Goal: Information Seeking & Learning: Check status

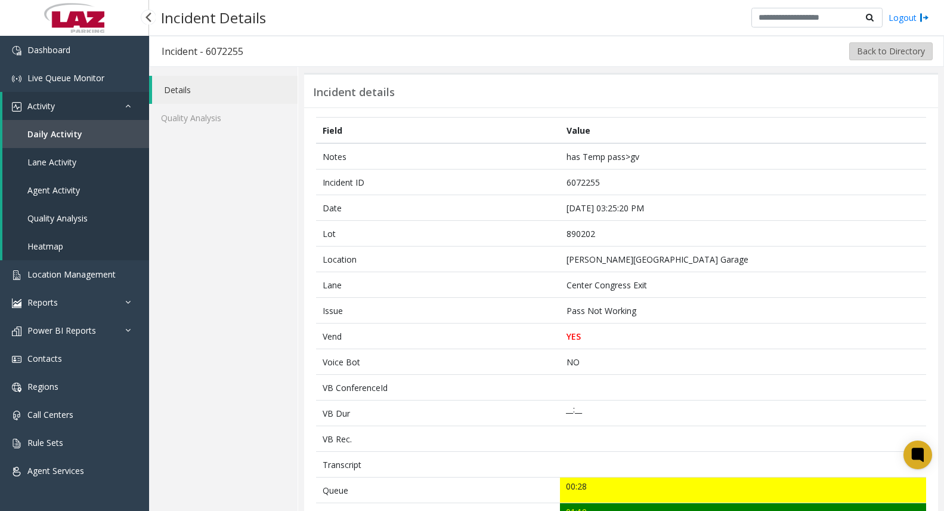
click at [882, 53] on button "Back to Directory" at bounding box center [891, 51] width 84 height 18
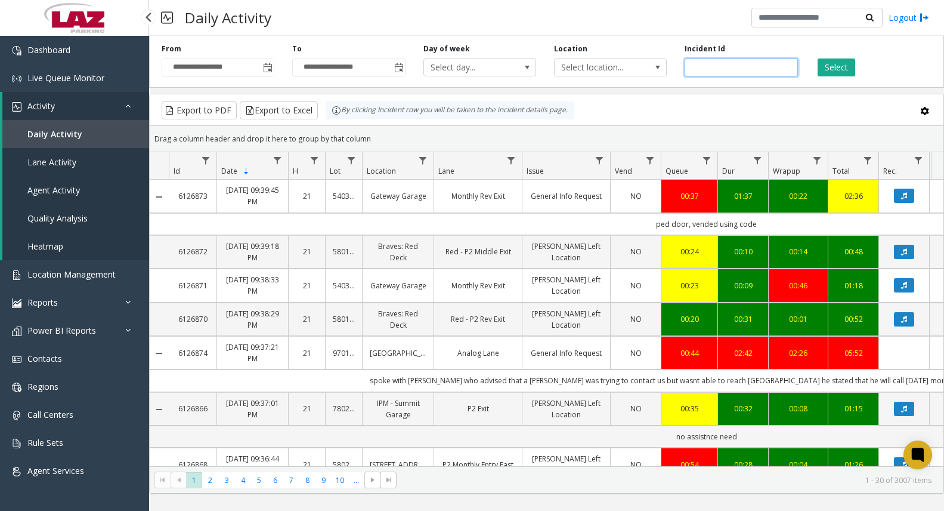
click at [756, 66] on input "number" at bounding box center [741, 67] width 113 height 18
paste input "*******"
type input "*******"
click at [827, 67] on button "Select" at bounding box center [837, 67] width 38 height 18
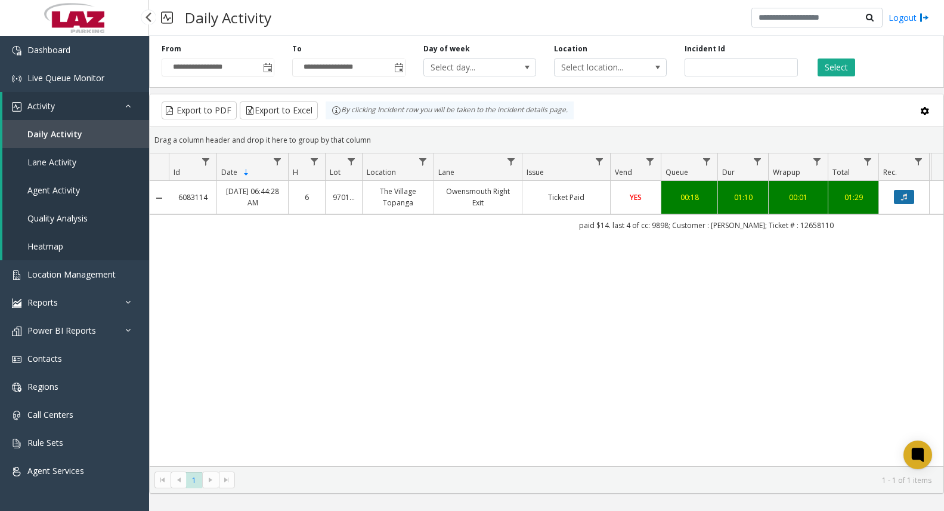
click at [900, 200] on button "Data table" at bounding box center [904, 197] width 20 height 14
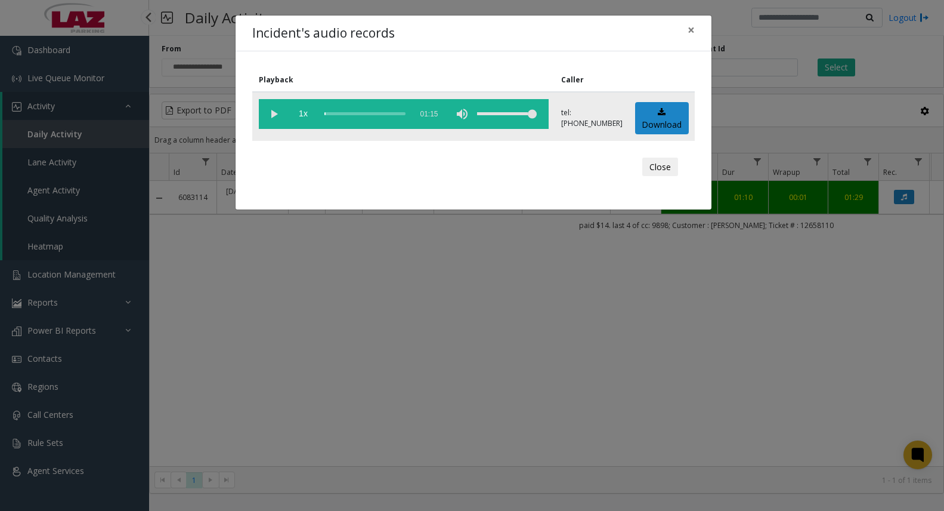
click at [271, 119] on vg-play-pause at bounding box center [274, 114] width 30 height 30
click at [275, 116] on vg-play-pause at bounding box center [274, 114] width 30 height 30
click at [328, 111] on div "scrub bar" at bounding box center [364, 114] width 81 height 30
click at [331, 113] on div "scrub bar" at bounding box center [364, 114] width 81 height 30
click at [20, 25] on div "Incident's audio records × Playback Caller 1x 01:15 tel:9701669011 Download Clo…" at bounding box center [472, 255] width 944 height 511
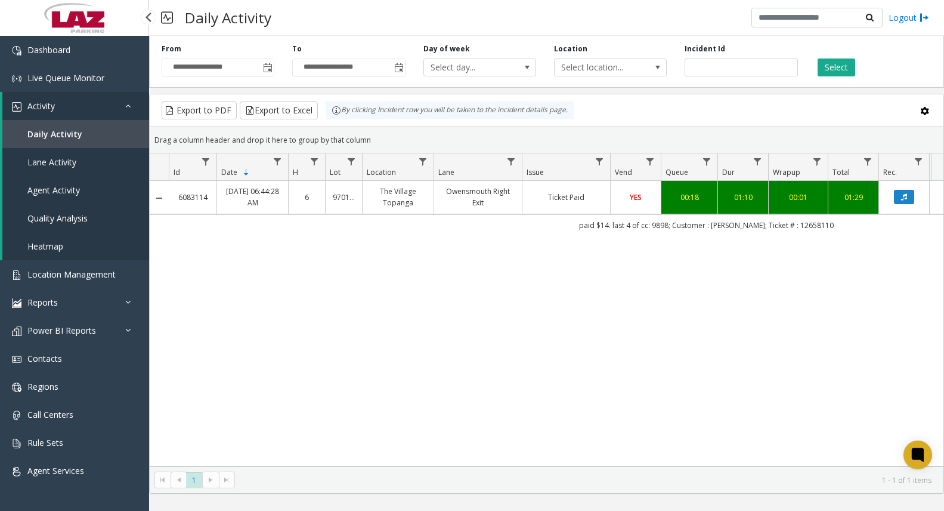
click at [471, 209] on td "Owensmouth Right Exit" at bounding box center [478, 197] width 88 height 33
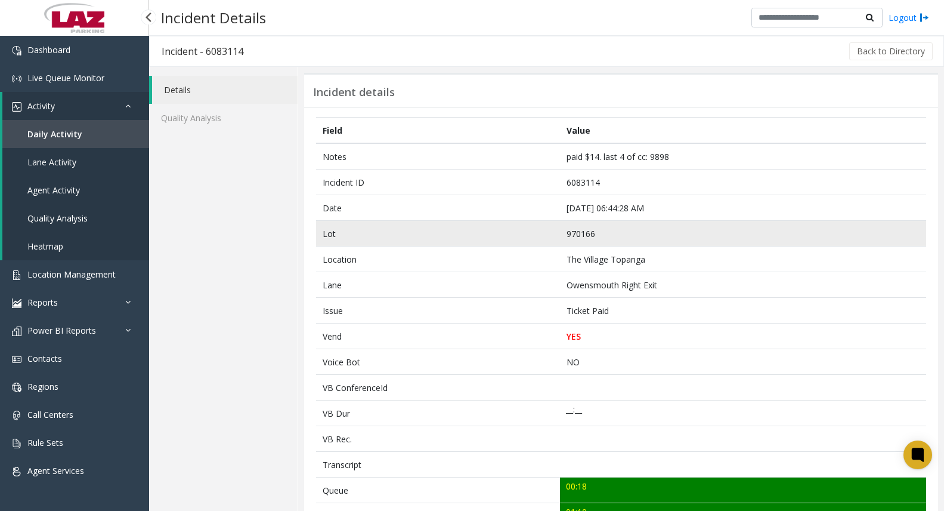
click at [591, 230] on td "970166" at bounding box center [743, 234] width 366 height 26
copy td "970166"
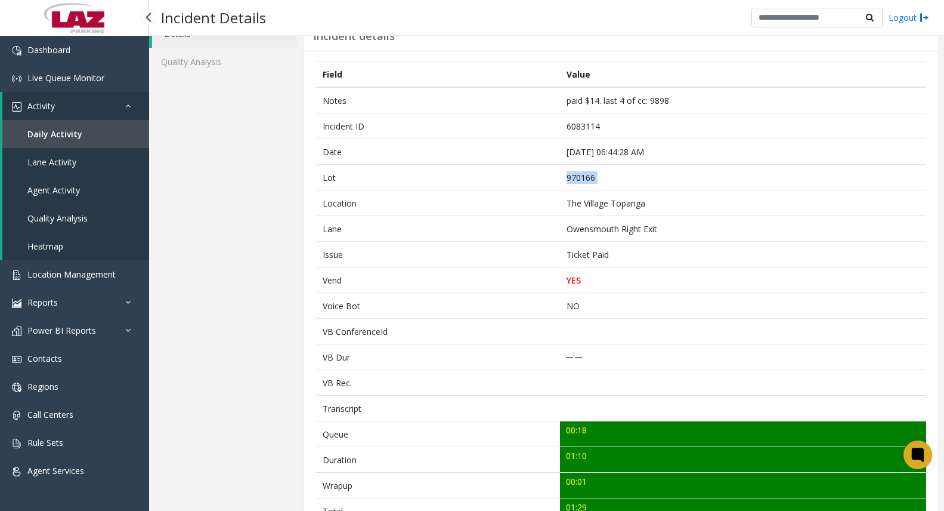
scroll to position [239, 0]
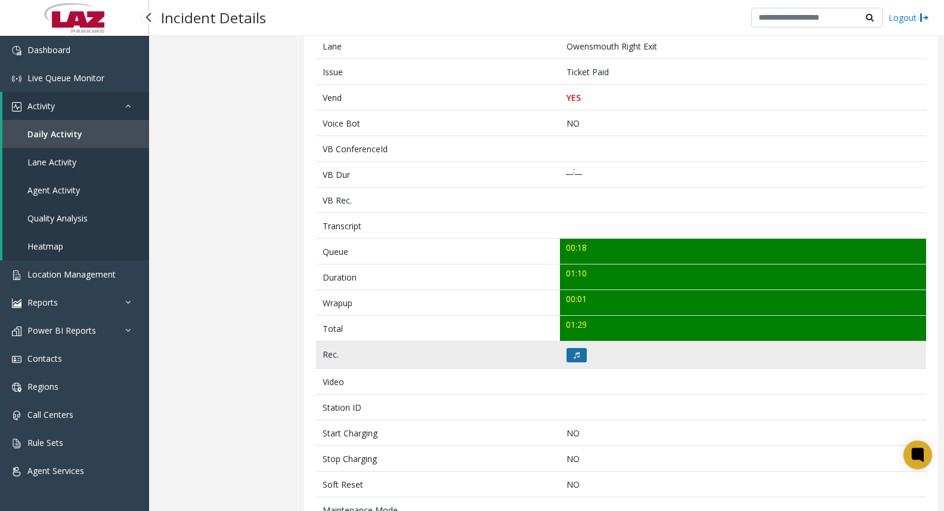
click at [567, 352] on button at bounding box center [577, 355] width 20 height 14
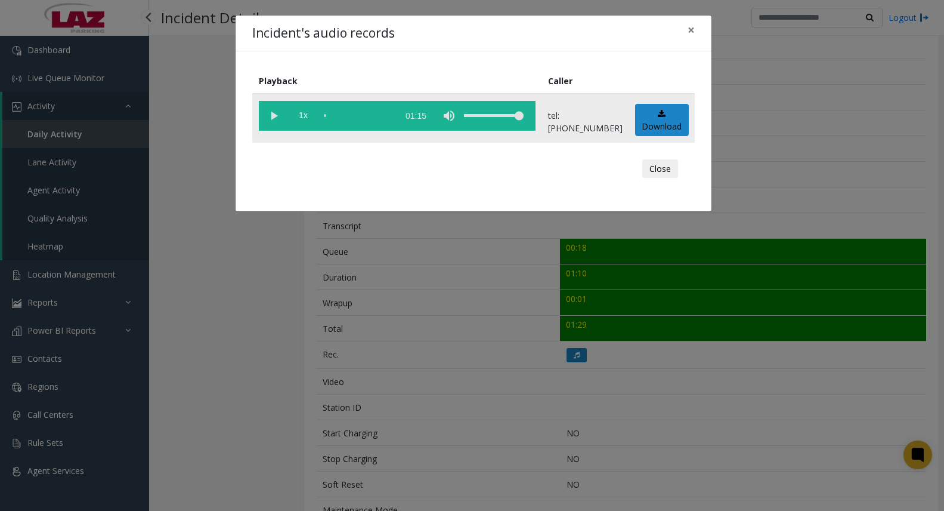
click at [265, 114] on vg-play-pause at bounding box center [274, 116] width 30 height 30
click at [338, 112] on div "scrub bar" at bounding box center [358, 116] width 68 height 30
click at [273, 115] on vg-play-pause at bounding box center [274, 116] width 30 height 30
drag, startPoint x: 353, startPoint y: 115, endPoint x: 346, endPoint y: 116, distance: 6.7
click at [353, 115] on div "scrub bar" at bounding box center [358, 116] width 68 height 30
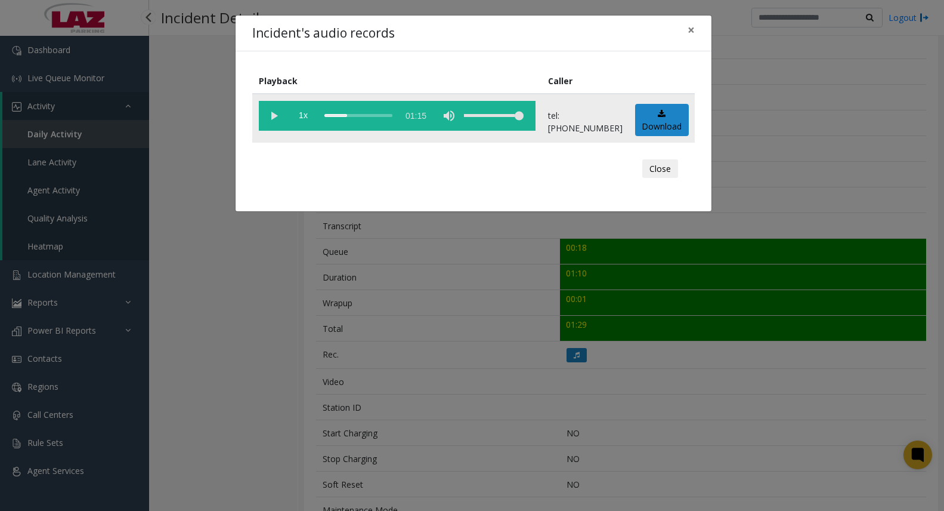
click at [276, 115] on vg-play-pause at bounding box center [274, 116] width 30 height 30
click at [338, 114] on div "scrub bar" at bounding box center [358, 116] width 68 height 30
click at [342, 115] on div "scrub bar" at bounding box center [358, 116] width 68 height 30
click at [274, 114] on vg-play-pause at bounding box center [274, 116] width 30 height 30
click at [941, 452] on div "Incident's audio records × Playback Caller 1x 01:15 tel:9701669011 Download Clo…" at bounding box center [472, 255] width 944 height 511
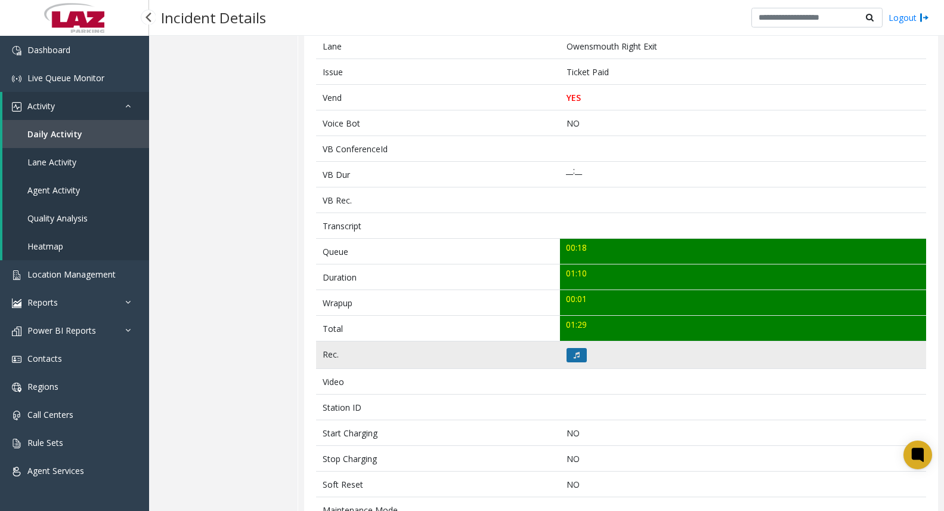
click at [576, 349] on button at bounding box center [577, 355] width 20 height 14
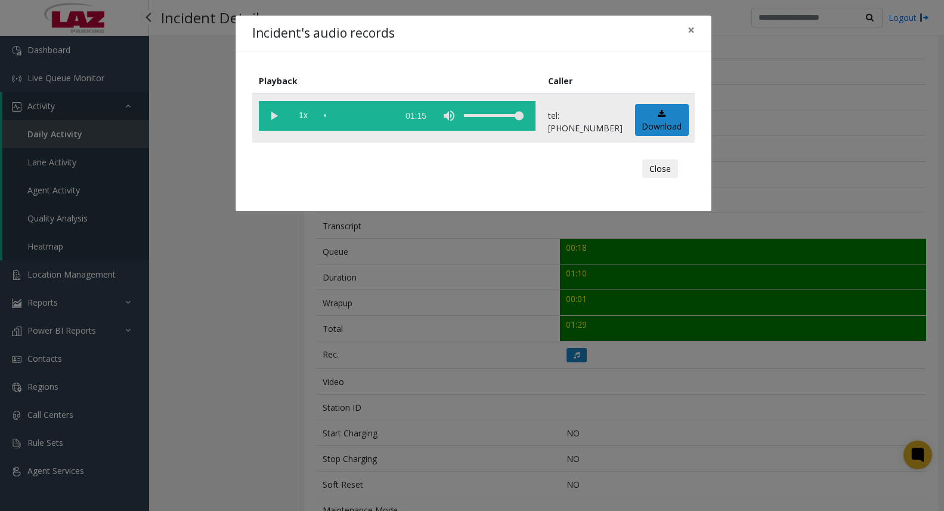
click at [333, 115] on div "scrub bar" at bounding box center [358, 116] width 68 height 30
click at [270, 116] on vg-play-pause at bounding box center [274, 116] width 30 height 30
click at [336, 116] on div "scrub bar" at bounding box center [358, 116] width 68 height 30
click at [339, 116] on div "scrub bar" at bounding box center [358, 116] width 68 height 30
click at [277, 118] on vg-play-pause at bounding box center [274, 116] width 30 height 30
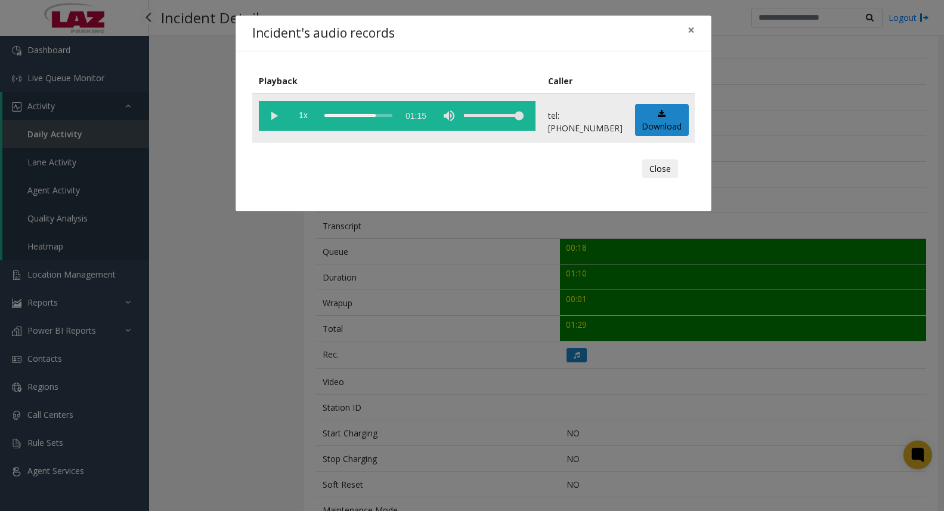
click at [269, 116] on vg-play-pause at bounding box center [274, 116] width 30 height 30
click at [660, 173] on button "Close" at bounding box center [660, 168] width 36 height 19
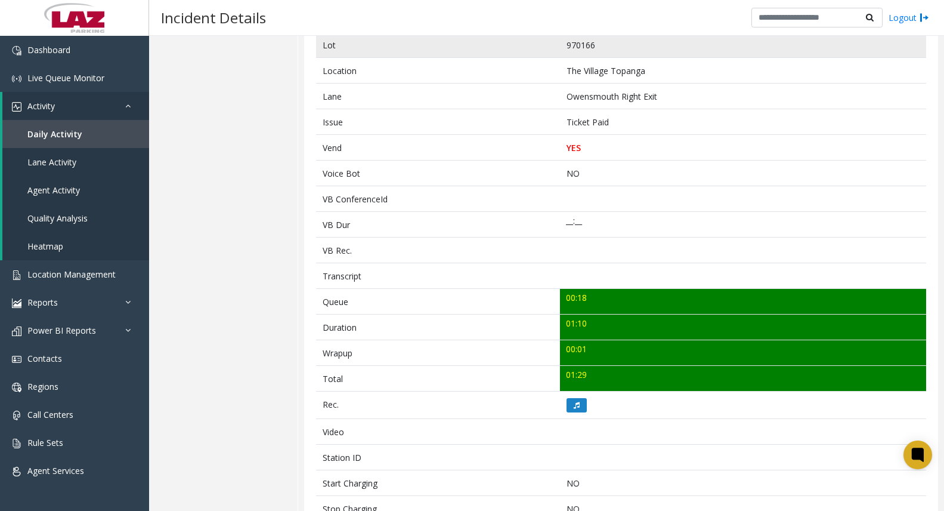
scroll to position [0, 0]
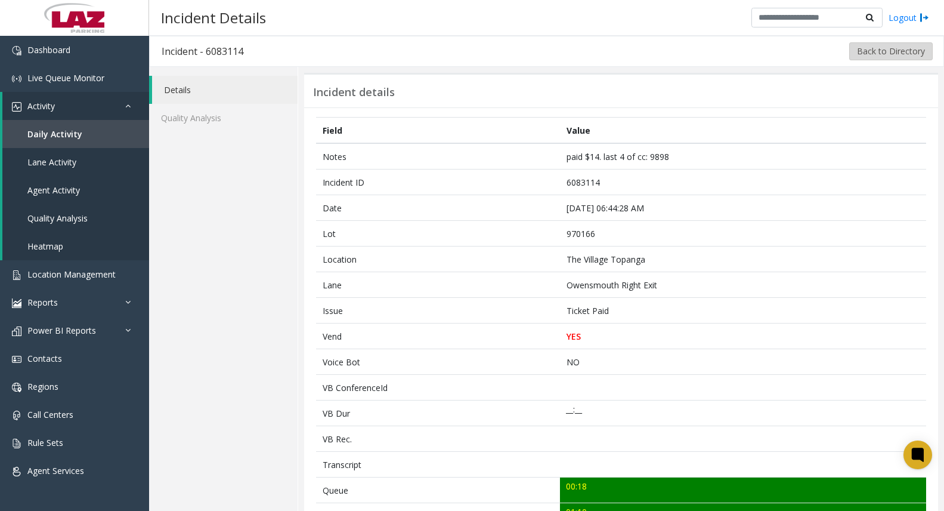
click at [868, 56] on button "Back to Directory" at bounding box center [891, 51] width 84 height 18
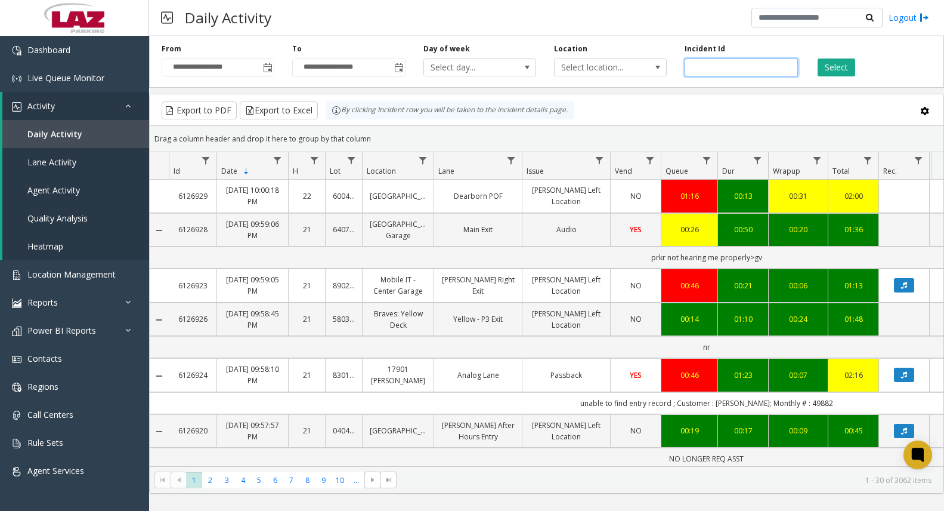
click at [727, 68] on input "number" at bounding box center [741, 67] width 113 height 18
paste input "*******"
type input "*******"
click at [829, 73] on button "Select" at bounding box center [837, 67] width 38 height 18
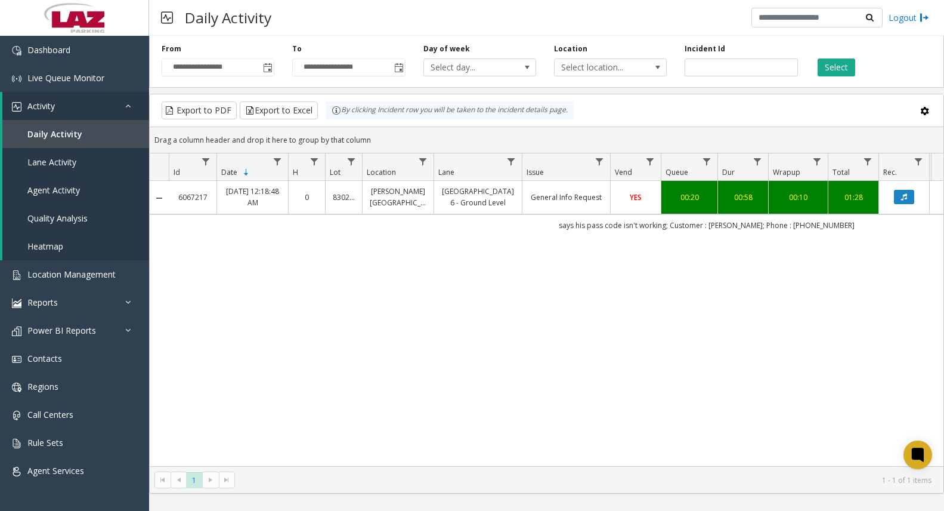
click at [487, 202] on link "Southwest Exit Lane 6 - Ground Level" at bounding box center [477, 197] width 73 height 23
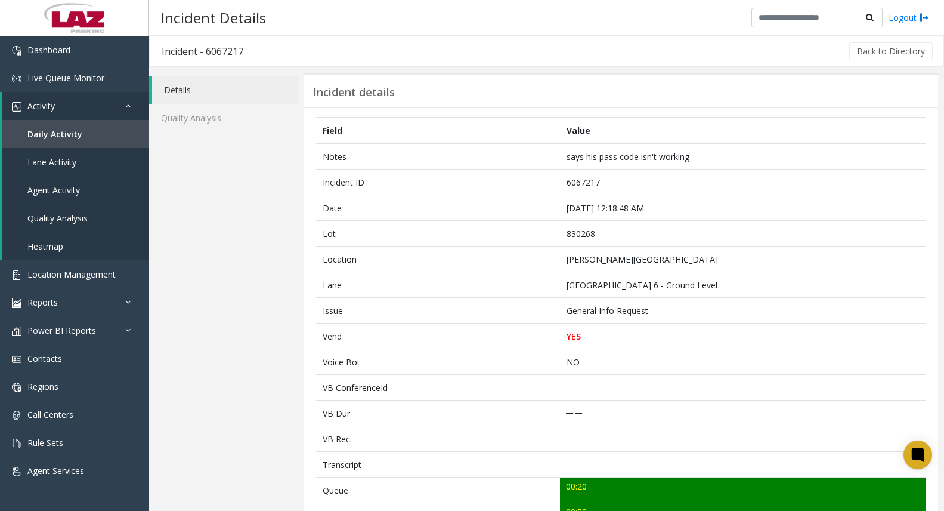
click at [934, 421] on div "Incident details Field Value Notes says his pass code isn't working Incident ID…" at bounding box center [621, 504] width 646 height 874
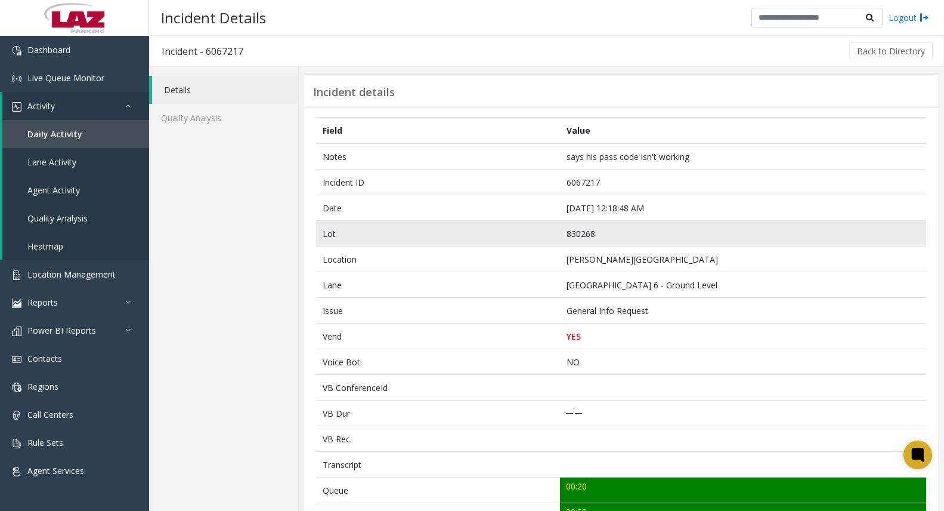
click at [589, 234] on td "830268" at bounding box center [743, 234] width 366 height 26
copy td "830268"
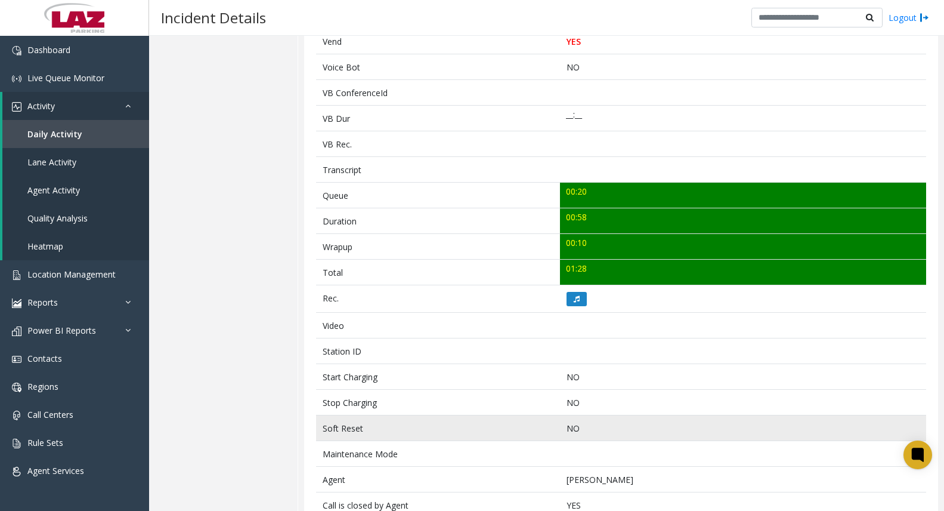
scroll to position [298, 0]
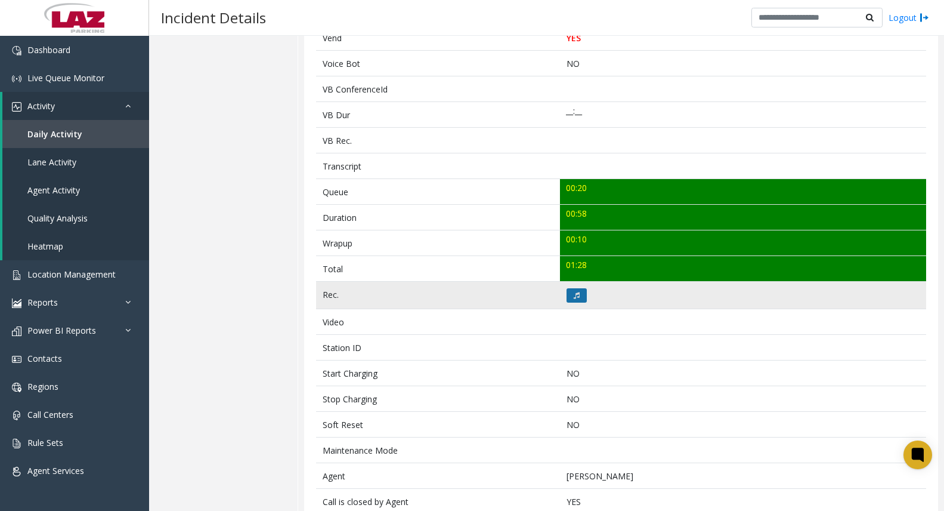
click at [577, 295] on button at bounding box center [577, 295] width 20 height 14
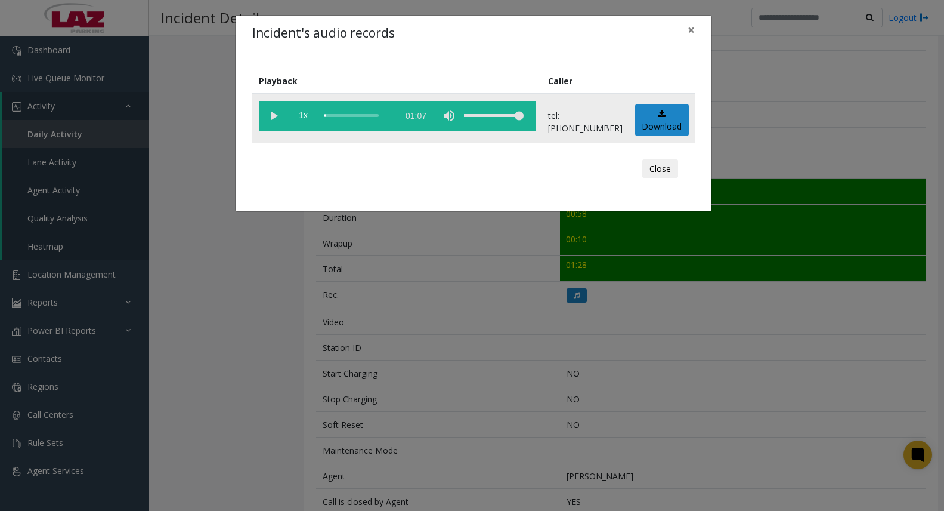
click at [275, 114] on vg-play-pause at bounding box center [274, 116] width 30 height 30
click at [724, 49] on div "Incident's audio records × Playback Caller 1x 01:07 tel:8302689005 Download Clo…" at bounding box center [472, 255] width 944 height 511
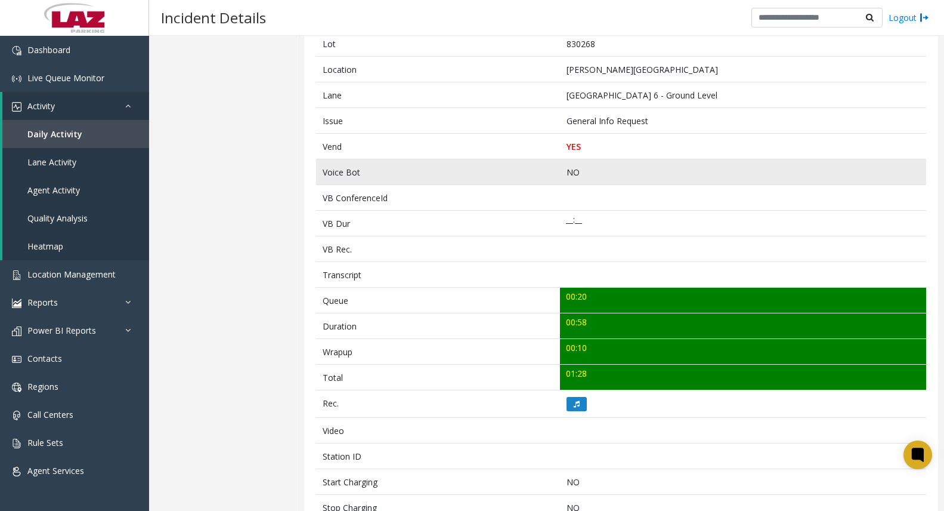
scroll to position [179, 0]
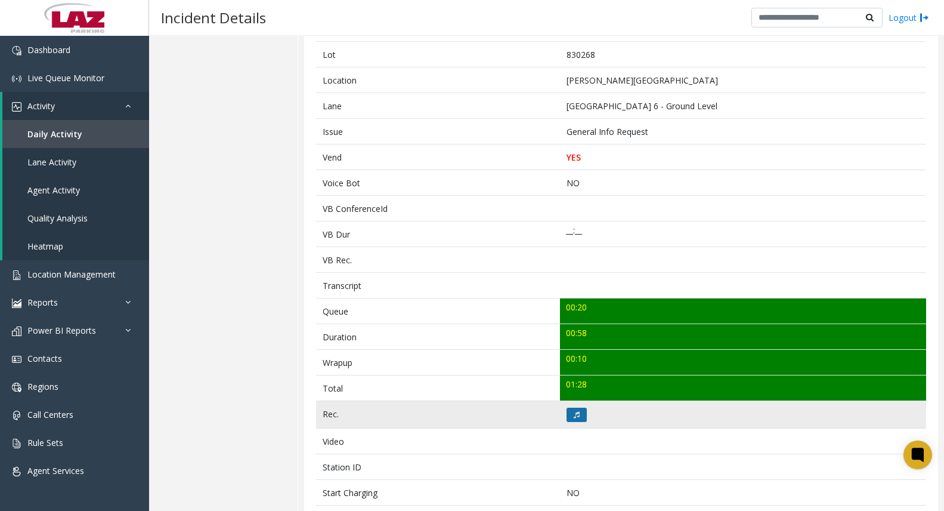
click at [581, 416] on button at bounding box center [577, 414] width 20 height 14
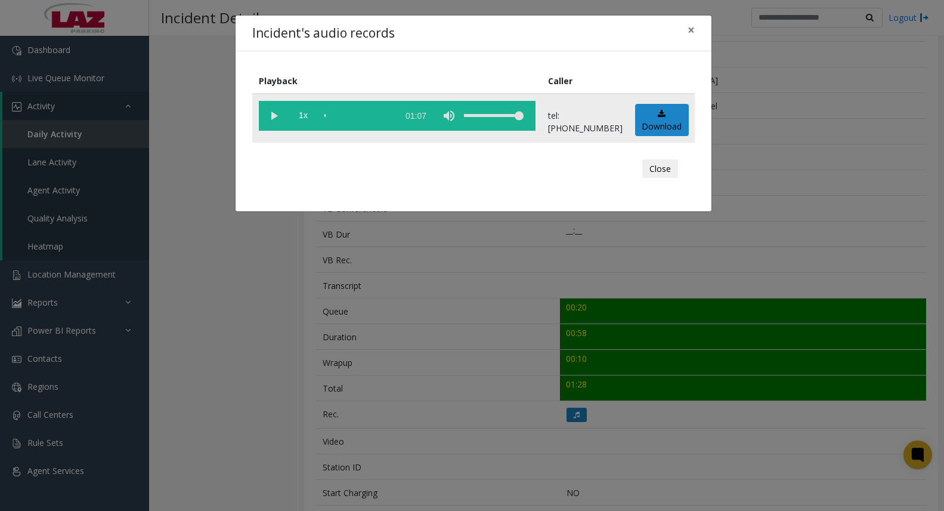
click at [335, 115] on div "scrub bar" at bounding box center [358, 116] width 68 height 30
click at [267, 117] on vg-play-pause at bounding box center [274, 116] width 30 height 30
click at [658, 166] on button "Close" at bounding box center [660, 168] width 36 height 19
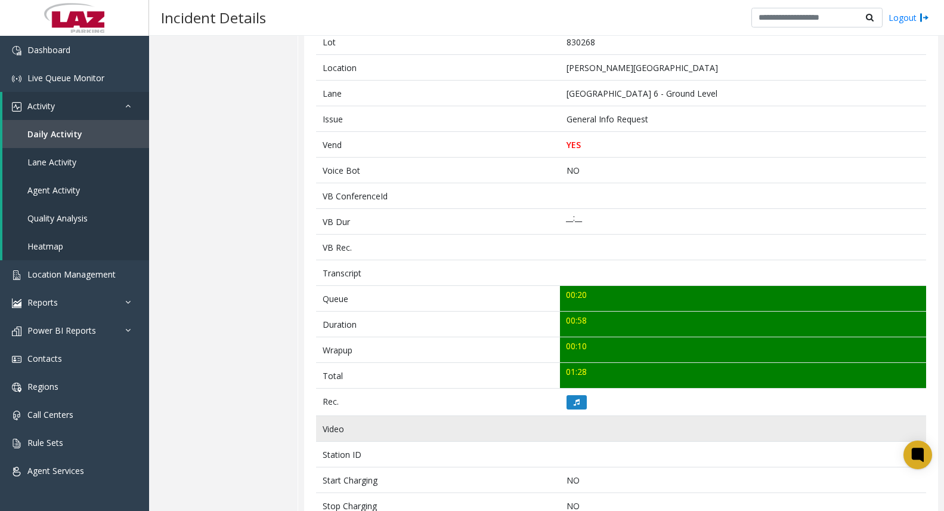
scroll to position [0, 0]
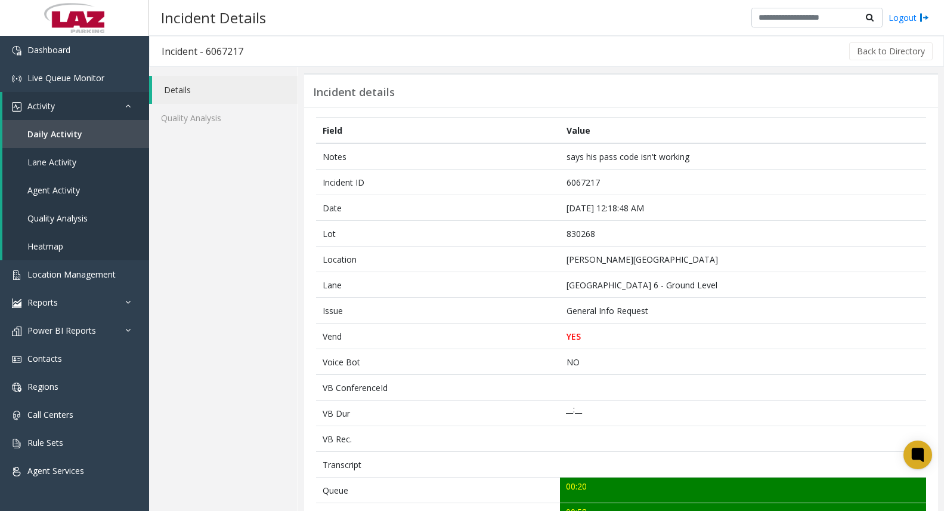
click at [933, 326] on div "Incident details Field Value Notes says his pass code isn't working Incident ID…" at bounding box center [621, 504] width 646 height 874
click at [876, 58] on button "Back to Directory" at bounding box center [891, 51] width 84 height 18
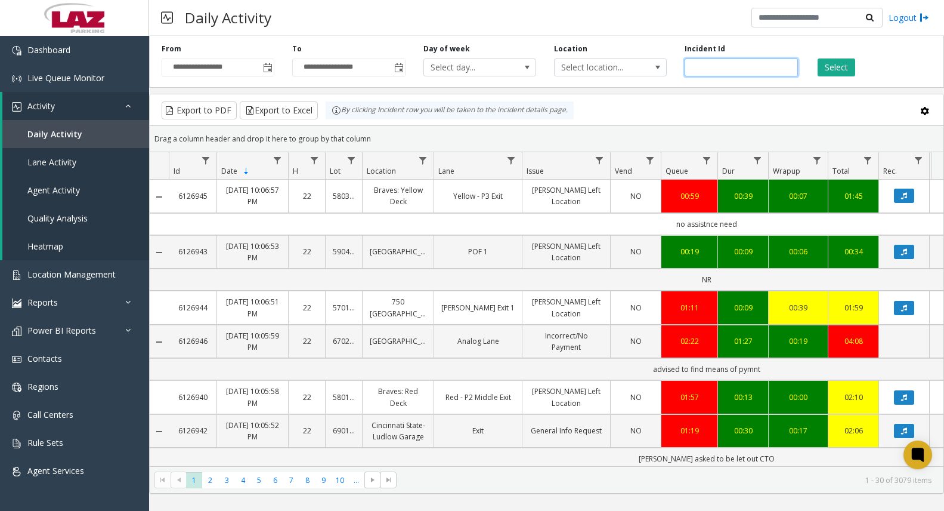
click at [730, 62] on input "number" at bounding box center [741, 67] width 113 height 18
paste input "*******"
type input "*******"
click at [816, 66] on div "Select" at bounding box center [872, 60] width 131 height 33
click at [827, 66] on button "Select" at bounding box center [837, 67] width 38 height 18
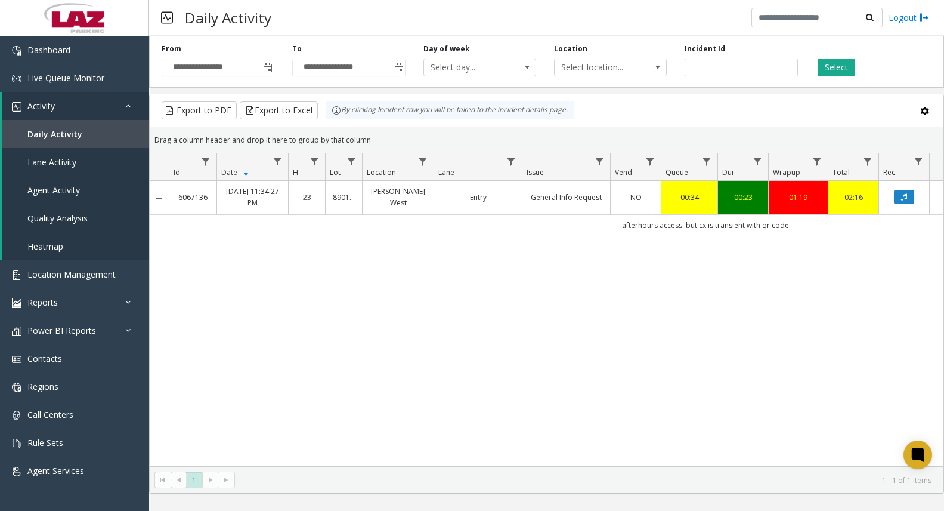
click at [931, 414] on div "6067136 [DATE] 11:34:27 PM 23 890163 [PERSON_NAME][GEOGRAPHIC_DATA] Entry Gener…" at bounding box center [547, 323] width 794 height 285
click at [903, 201] on button "Data table" at bounding box center [904, 197] width 20 height 14
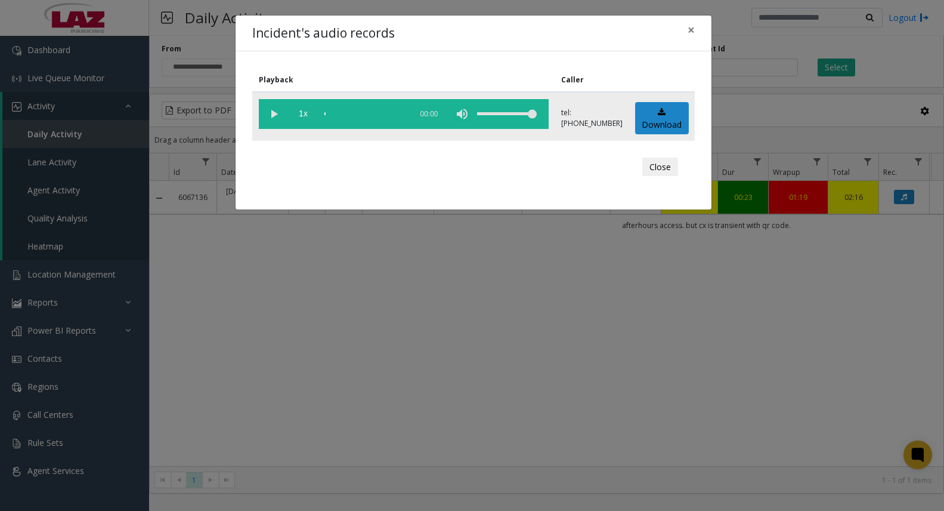
click at [270, 112] on vg-play-pause at bounding box center [274, 114] width 30 height 30
click at [663, 164] on button "Close" at bounding box center [660, 166] width 36 height 19
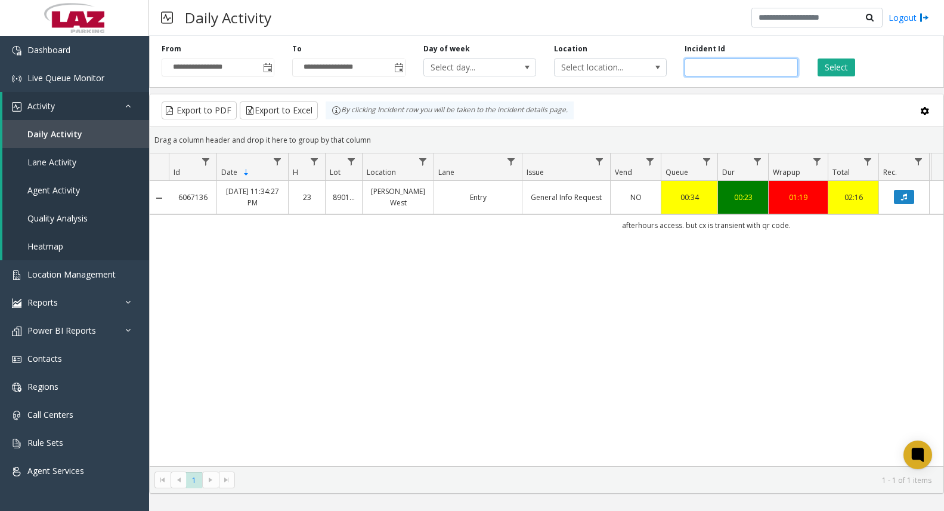
click at [718, 67] on input "*******" at bounding box center [741, 67] width 113 height 18
click at [719, 67] on input "*******" at bounding box center [741, 67] width 113 height 18
click at [840, 61] on button "Select" at bounding box center [837, 67] width 38 height 18
click at [899, 194] on button "Data table" at bounding box center [904, 197] width 20 height 14
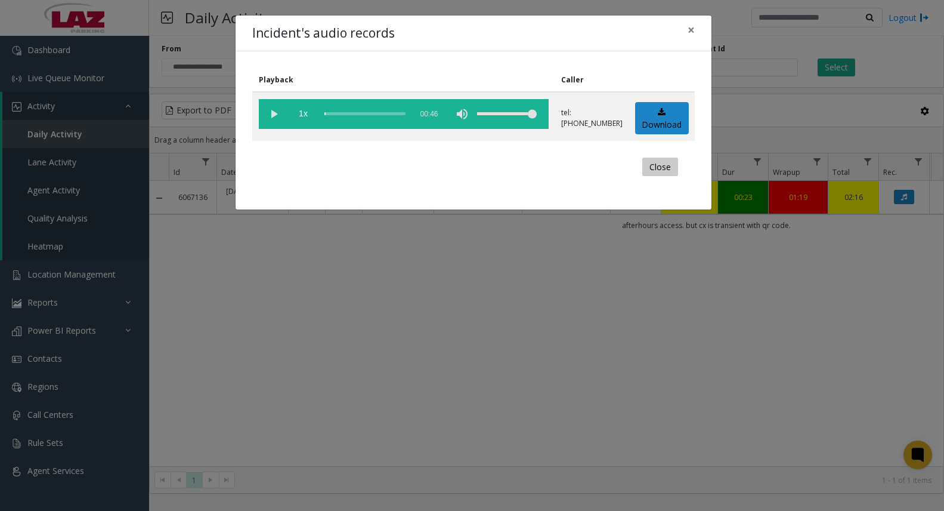
click at [668, 170] on button "Close" at bounding box center [660, 166] width 36 height 19
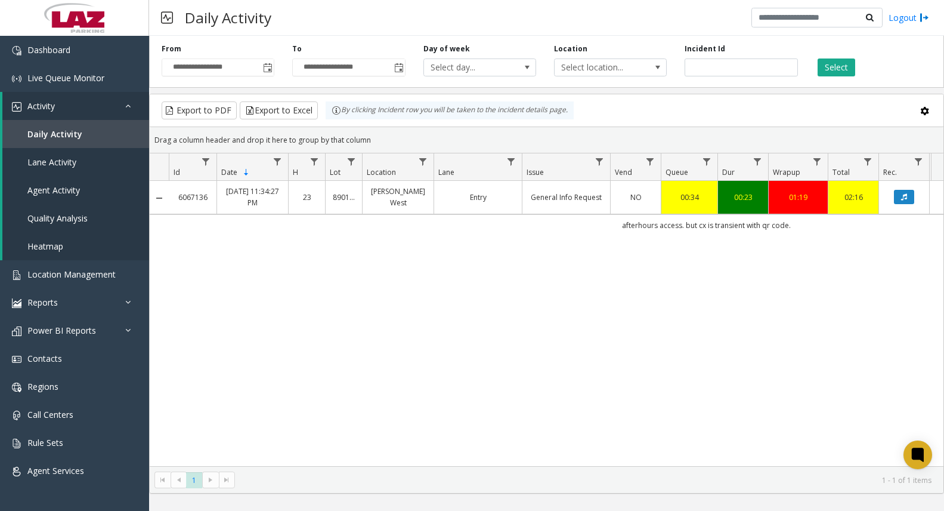
click at [625, 189] on td "NO" at bounding box center [635, 197] width 51 height 33
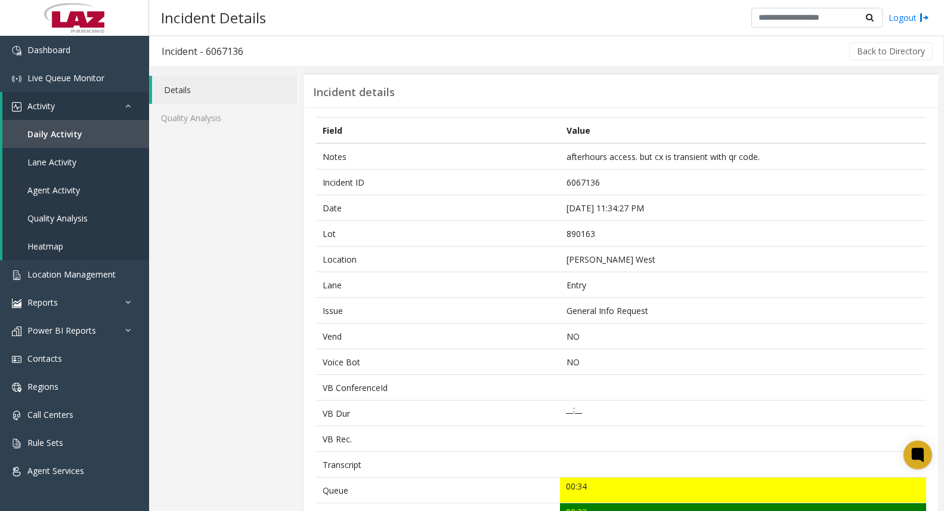
click at [671, 52] on div "Back to Directory" at bounding box center [594, 51] width 679 height 30
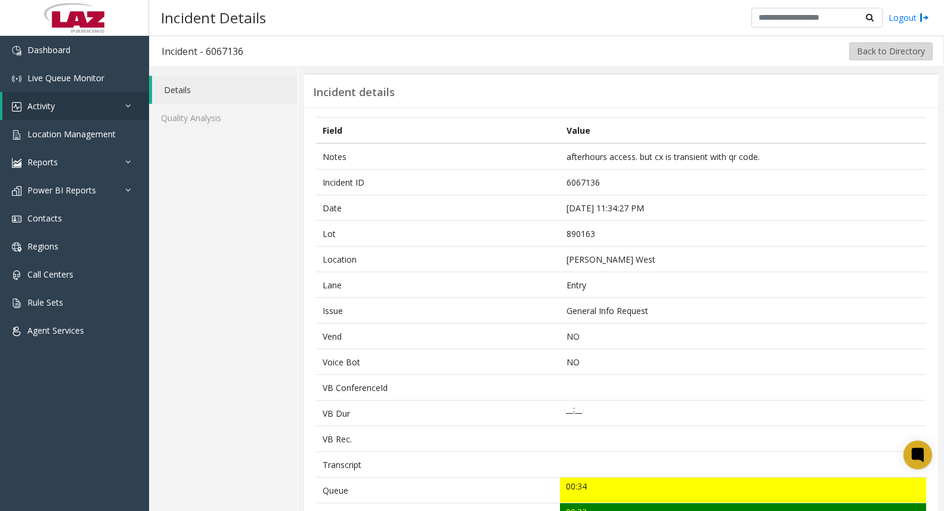
click at [885, 55] on button "Back to Directory" at bounding box center [891, 51] width 84 height 18
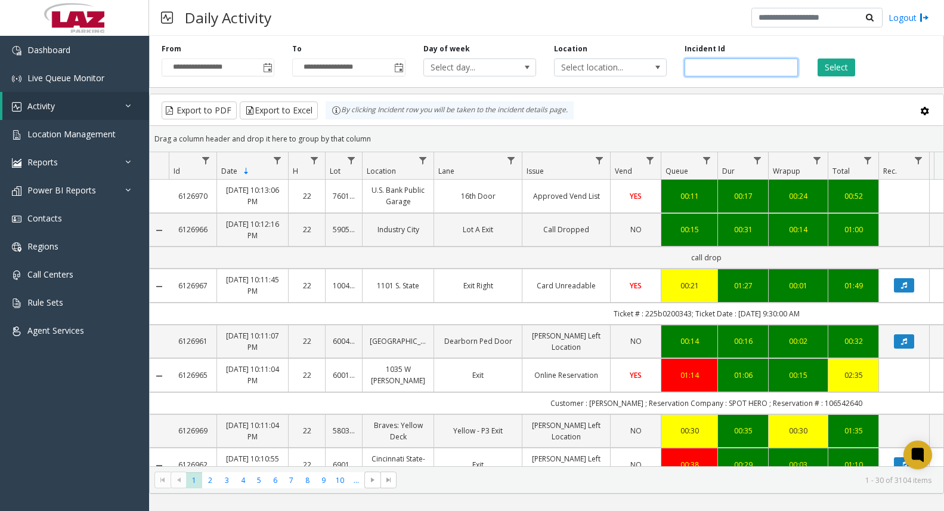
click at [744, 73] on input "number" at bounding box center [741, 67] width 113 height 18
paste input "*******"
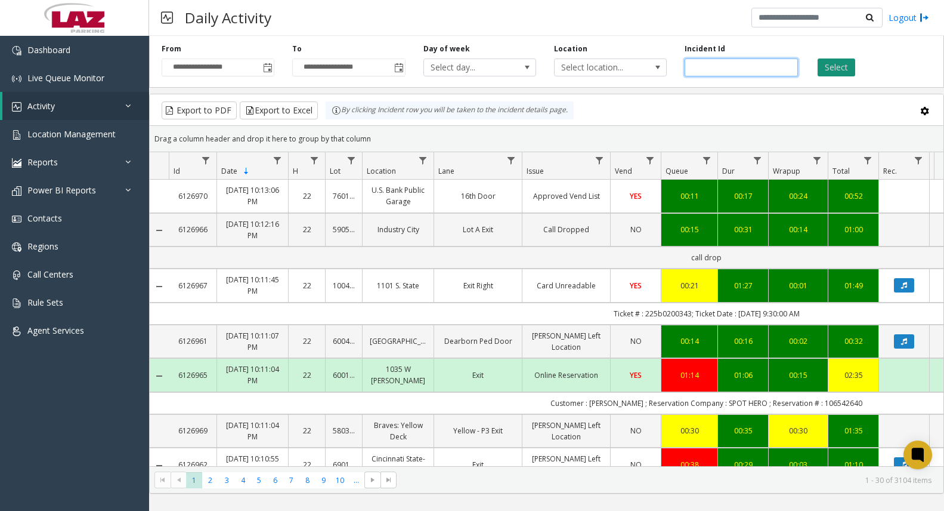
type input "*******"
click at [821, 64] on button "Select" at bounding box center [837, 67] width 38 height 18
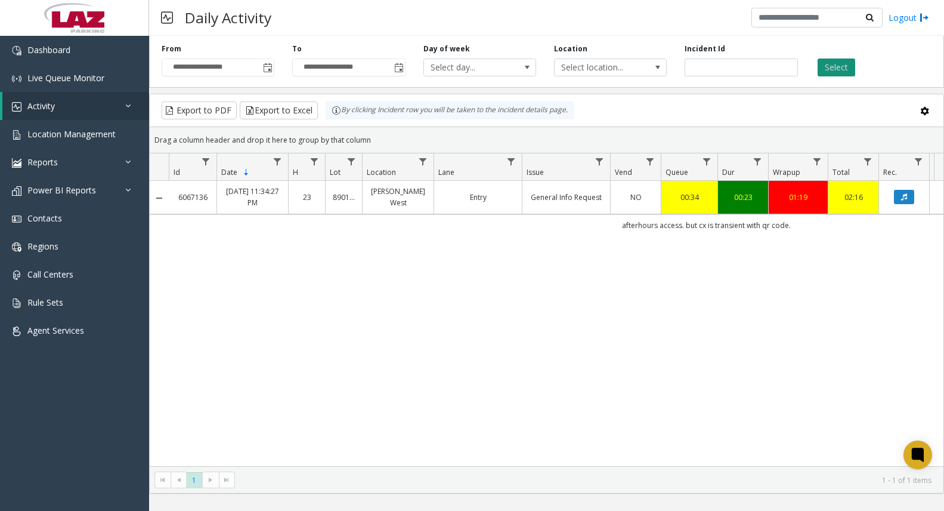
click at [821, 64] on button "Select" at bounding box center [837, 67] width 38 height 18
click at [775, 410] on div "6067136 [DATE] 11:34:27 PM 23 890163 [PERSON_NAME][GEOGRAPHIC_DATA] Entry Gener…" at bounding box center [547, 323] width 794 height 285
click at [41, 387] on div "Dashboard Live Queue Monitor Activity Daily Activity Lane Activity Agent Activi…" at bounding box center [74, 271] width 149 height 470
click at [901, 23] on link "Logout" at bounding box center [909, 17] width 41 height 13
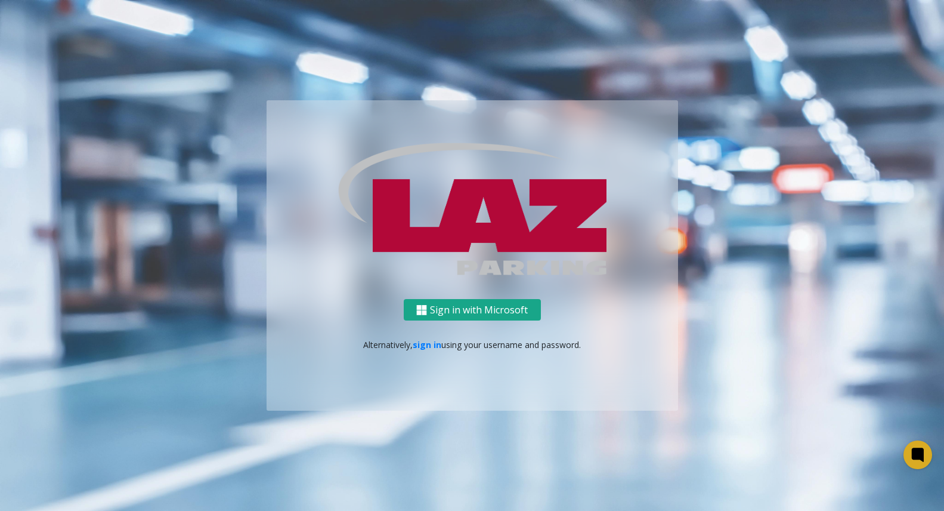
click at [455, 302] on button "Sign in with Microsoft" at bounding box center [472, 310] width 137 height 22
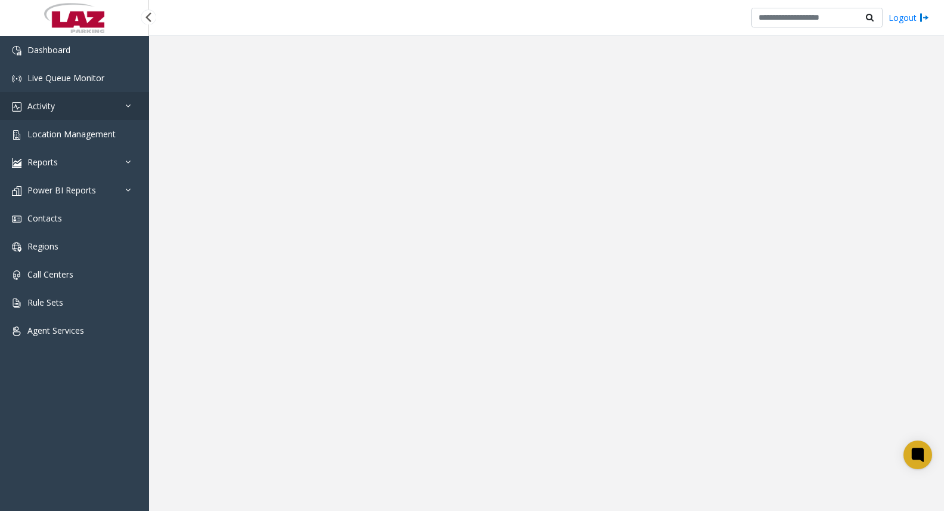
click at [39, 110] on span "Activity" at bounding box center [40, 105] width 27 height 11
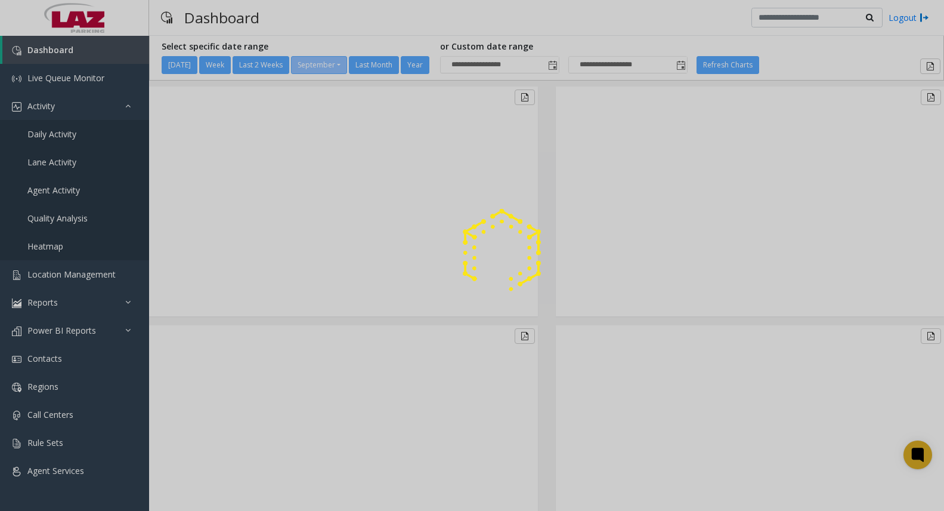
click at [52, 185] on div at bounding box center [472, 255] width 944 height 511
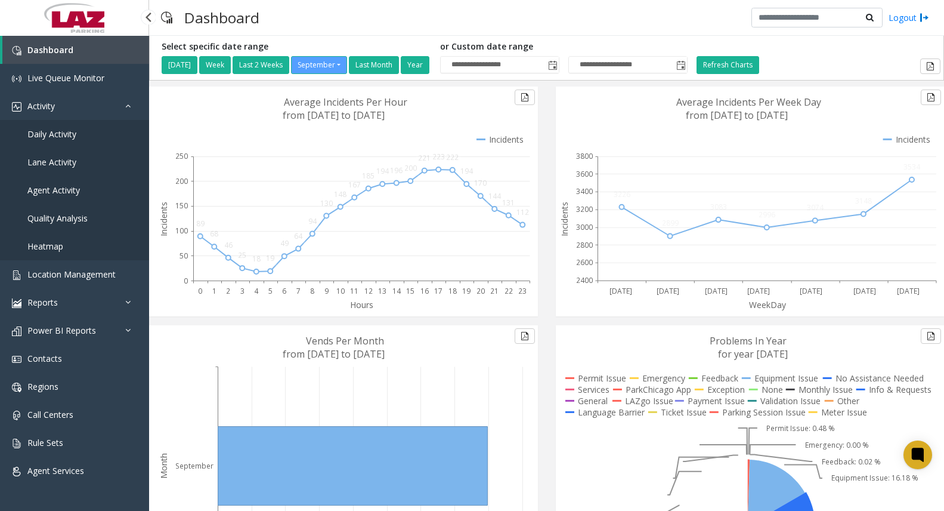
click at [64, 192] on span "Agent Activity" at bounding box center [53, 189] width 52 height 11
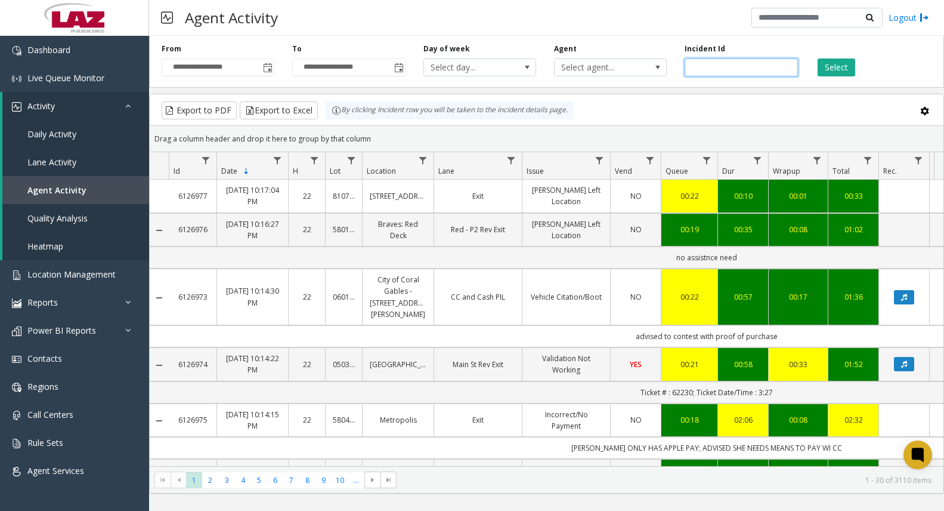
paste input "*******"
type input "*******"
click at [831, 67] on button "Select" at bounding box center [837, 67] width 38 height 18
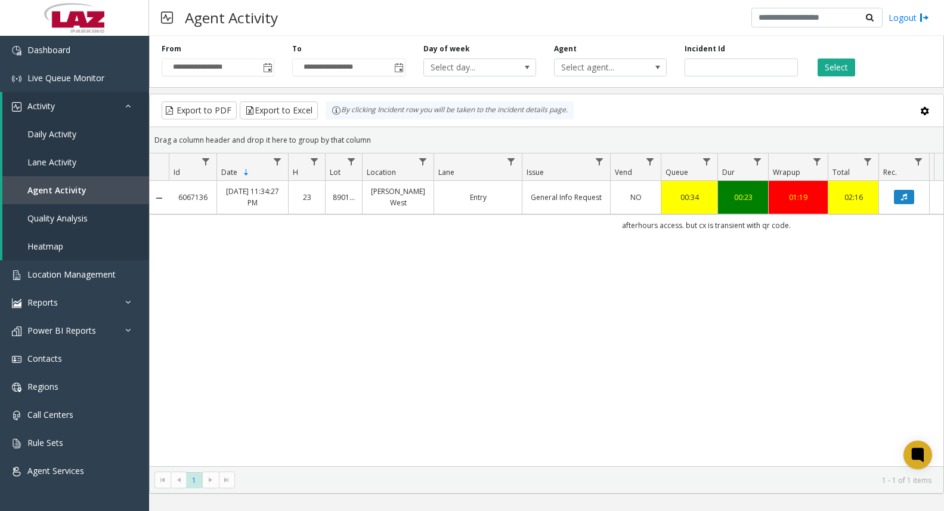
click at [400, 212] on td "[PERSON_NAME] West" at bounding box center [398, 197] width 72 height 33
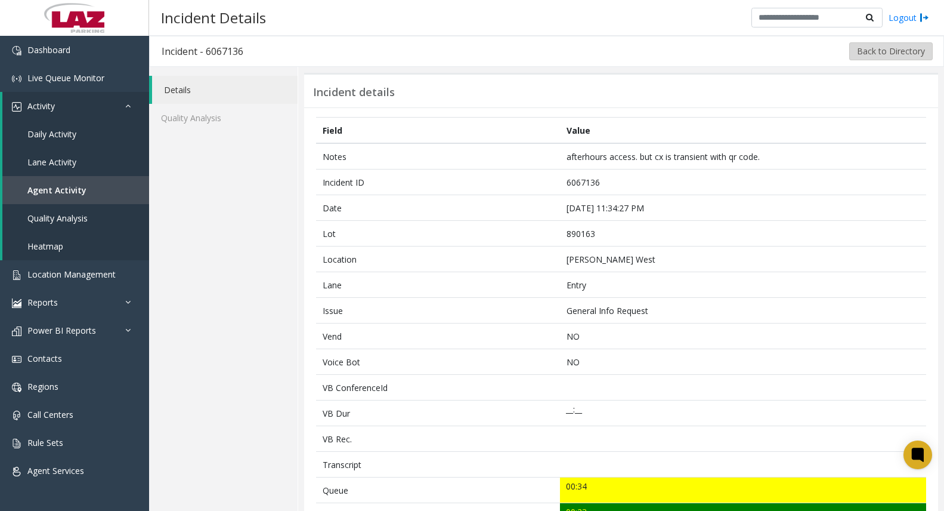
click at [910, 55] on button "Back to Directory" at bounding box center [891, 51] width 84 height 18
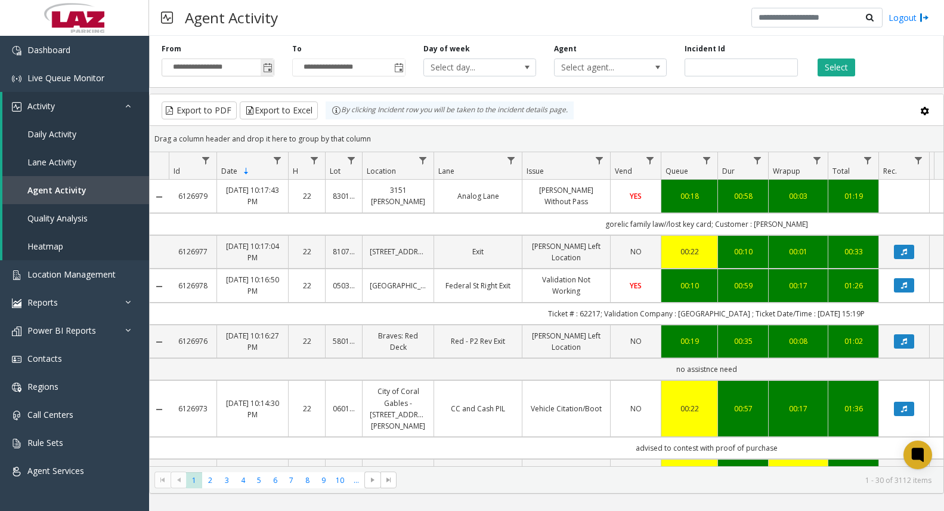
click at [274, 67] on span "Toggle popup" at bounding box center [267, 67] width 13 height 19
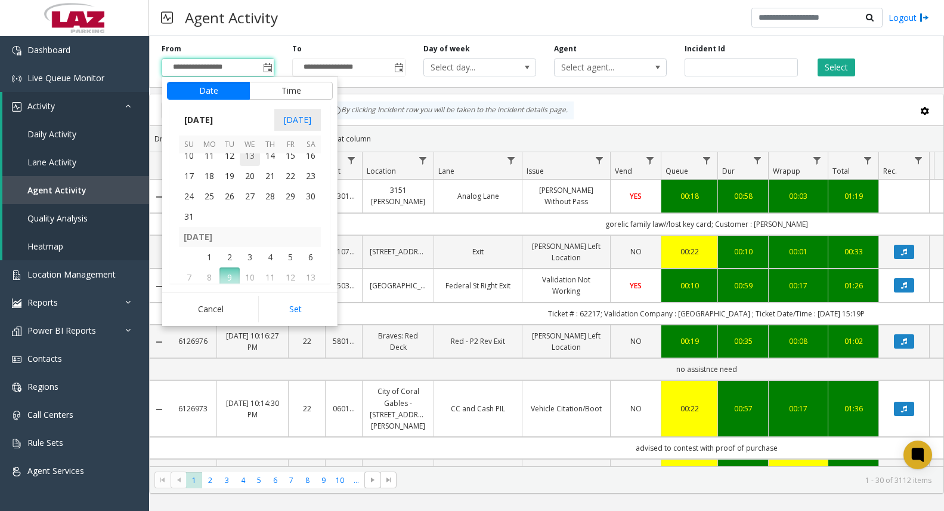
scroll to position [213960, 0]
click at [264, 202] on span "21" at bounding box center [270, 201] width 20 height 20
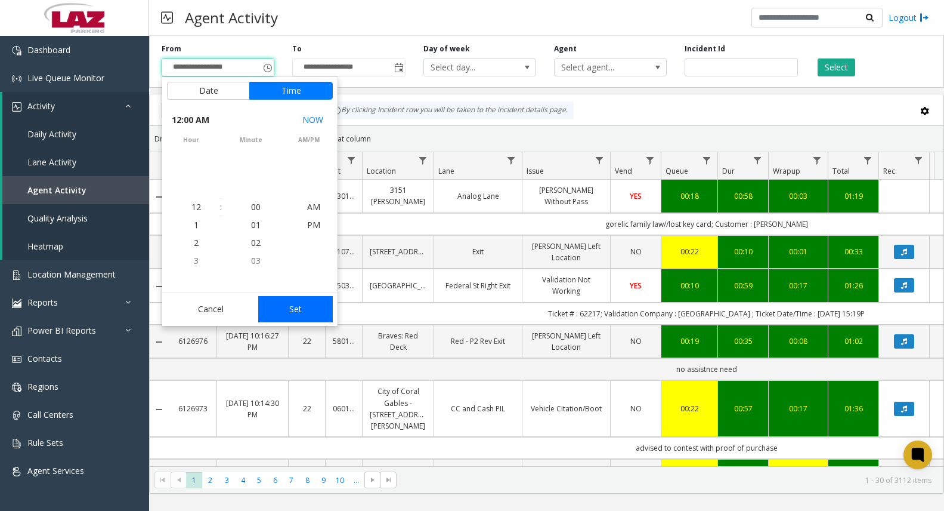
scroll to position [213937, 0]
click at [299, 301] on button "Set" at bounding box center [295, 309] width 75 height 26
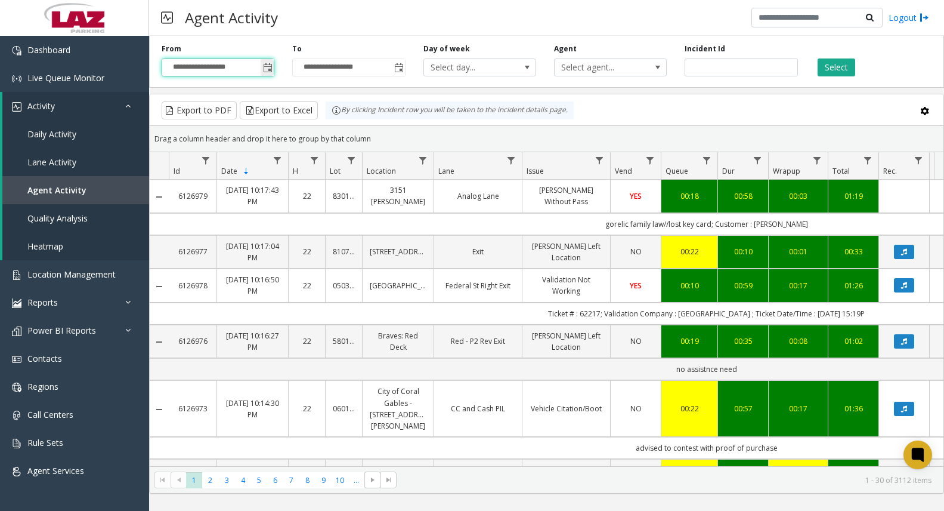
click at [270, 68] on span "Toggle popup" at bounding box center [268, 68] width 10 height 10
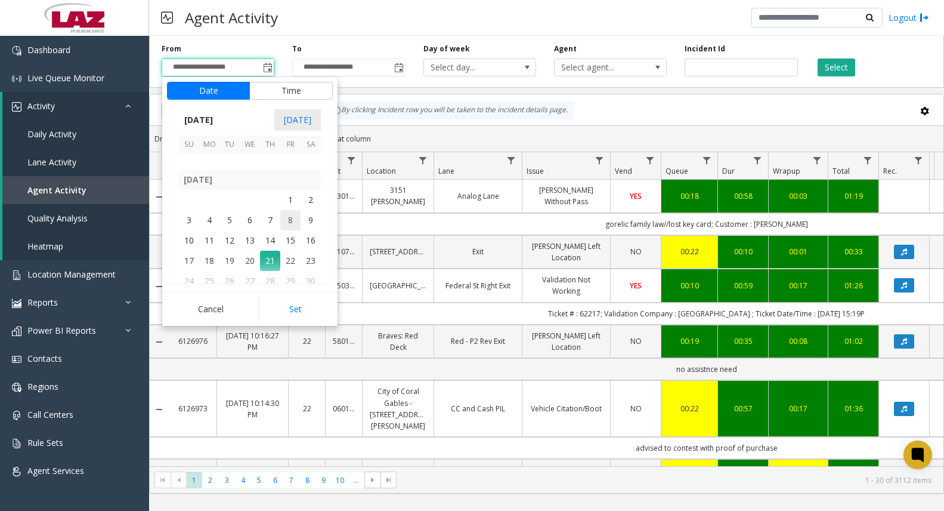
scroll to position [213900, 0]
click at [286, 91] on button "Time" at bounding box center [291, 91] width 84 height 18
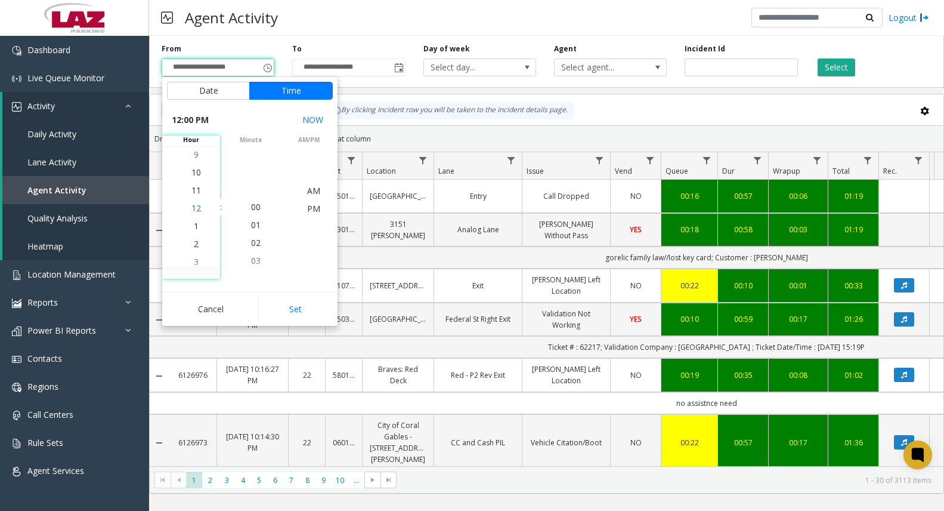
scroll to position [18, 0]
click at [193, 188] on span "11" at bounding box center [196, 188] width 10 height 11
click at [251, 227] on span "59" at bounding box center [256, 224] width 10 height 11
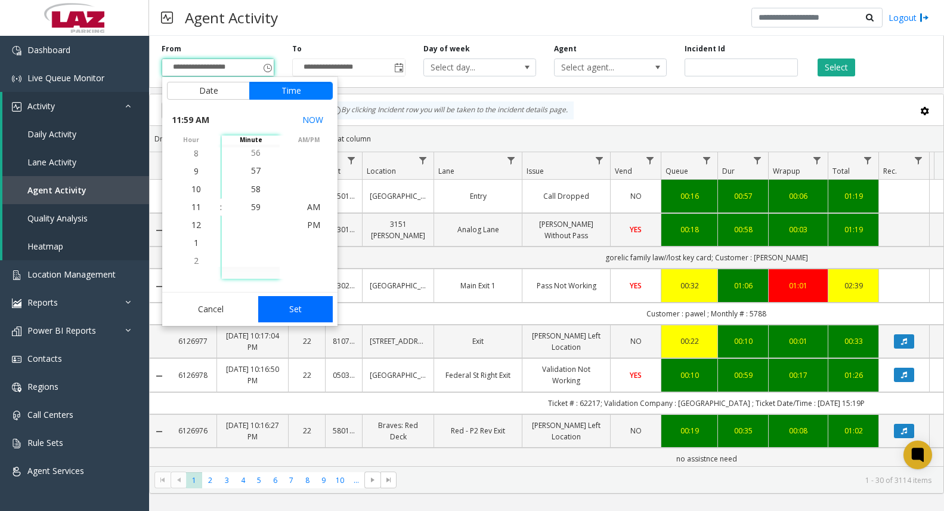
click at [296, 305] on button "Set" at bounding box center [295, 309] width 75 height 26
type input "**********"
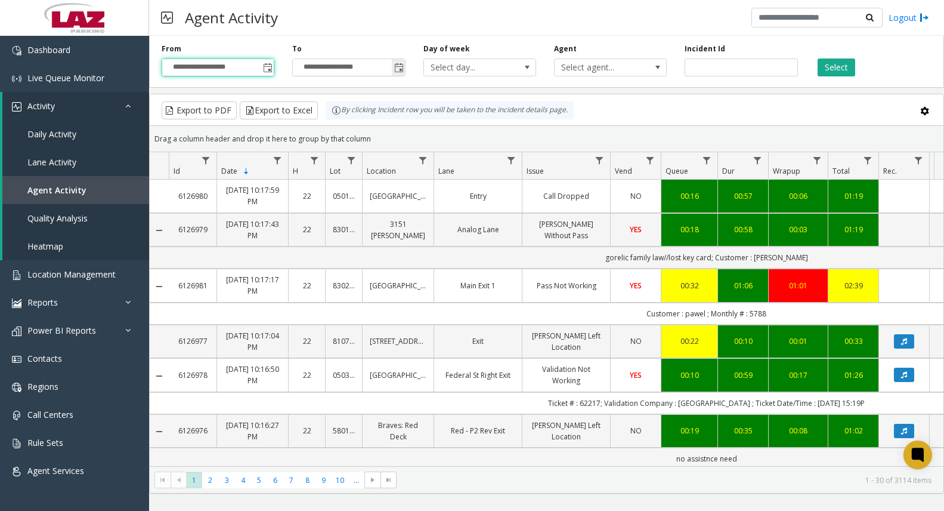
click at [396, 68] on span "Toggle popup" at bounding box center [399, 68] width 10 height 10
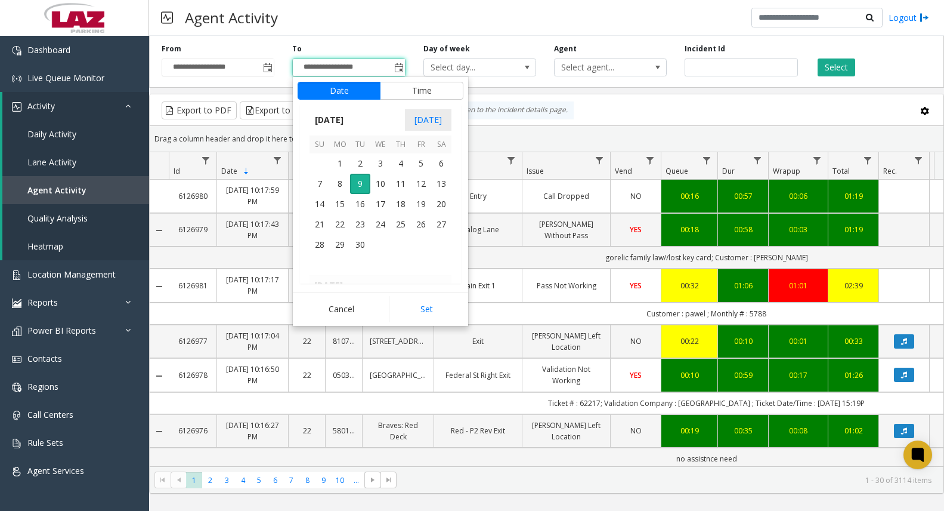
scroll to position [213960, 0]
click at [407, 206] on span "21" at bounding box center [401, 201] width 20 height 20
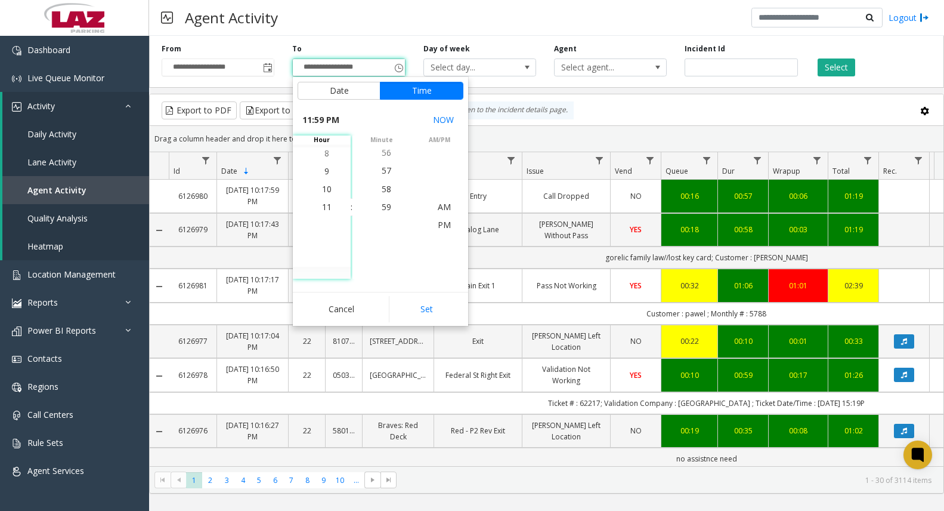
scroll to position [18, 0]
click at [404, 308] on button "Set" at bounding box center [426, 309] width 75 height 26
type input "**********"
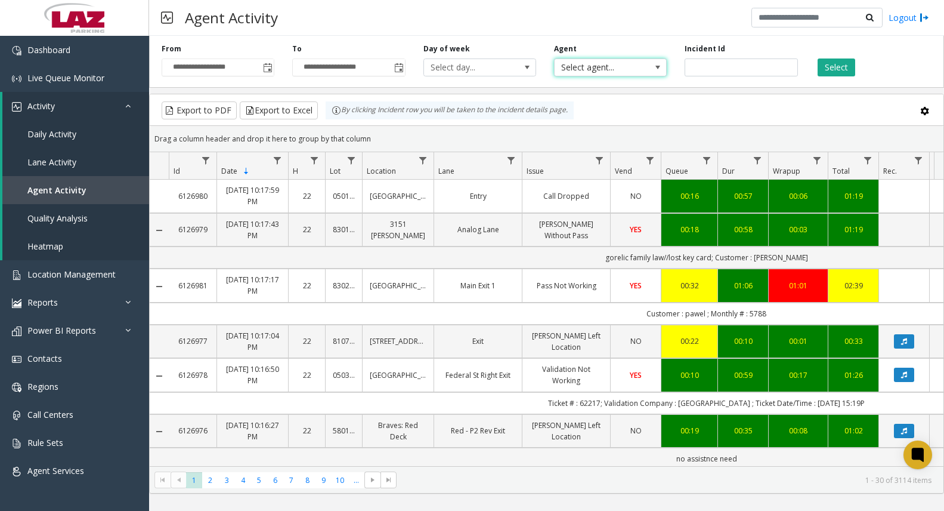
click at [610, 70] on span "Select agent..." at bounding box center [599, 67] width 89 height 17
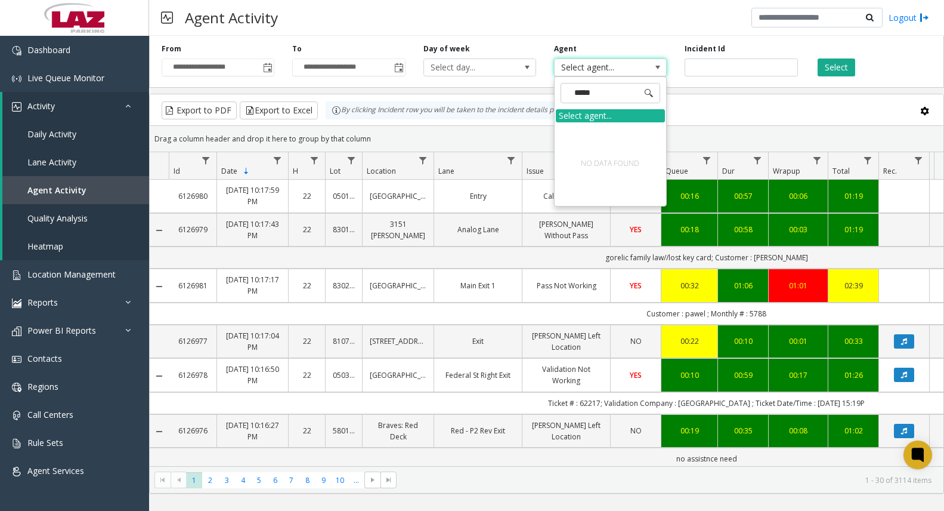
type input "****"
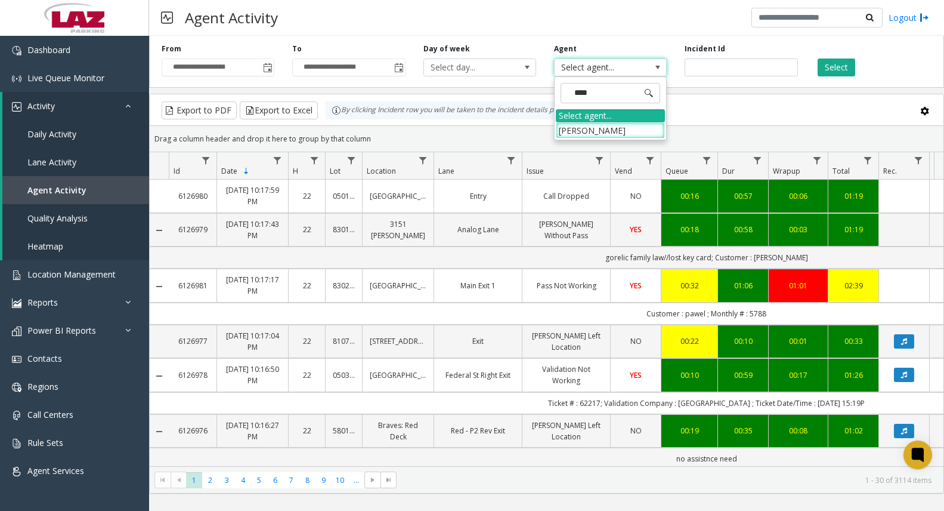
drag, startPoint x: 624, startPoint y: 132, endPoint x: 718, endPoint y: 101, distance: 98.5
click at [624, 131] on li "[PERSON_NAME]" at bounding box center [610, 130] width 109 height 16
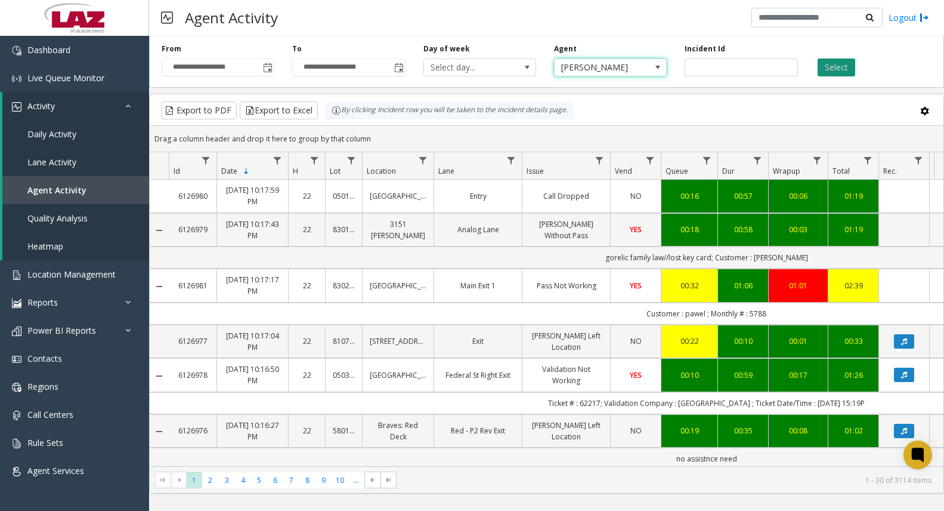
click at [827, 64] on button "Select" at bounding box center [837, 67] width 38 height 18
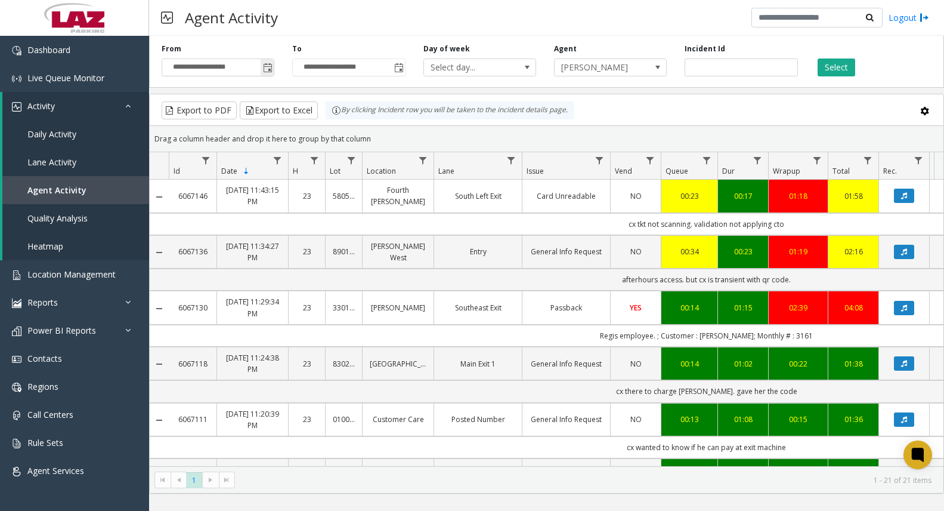
click at [268, 72] on span "Toggle popup" at bounding box center [268, 68] width 10 height 10
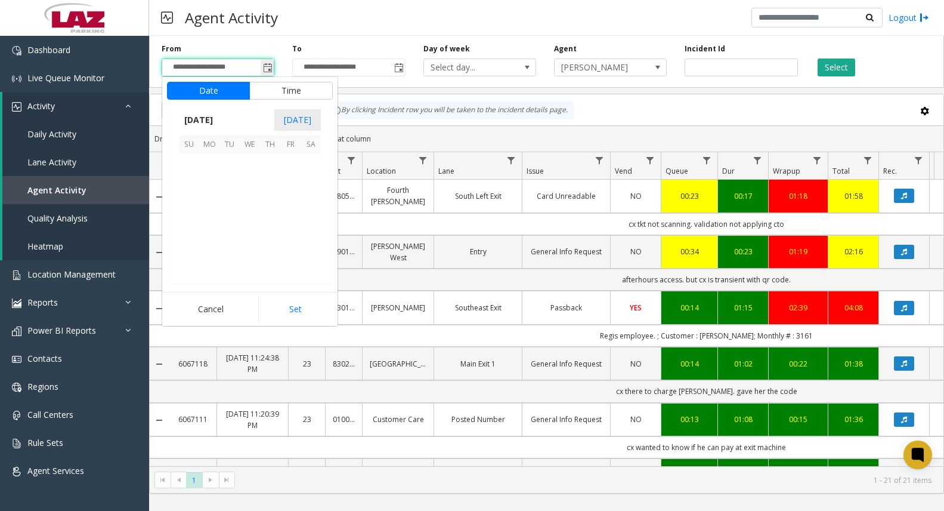
scroll to position [1056, 0]
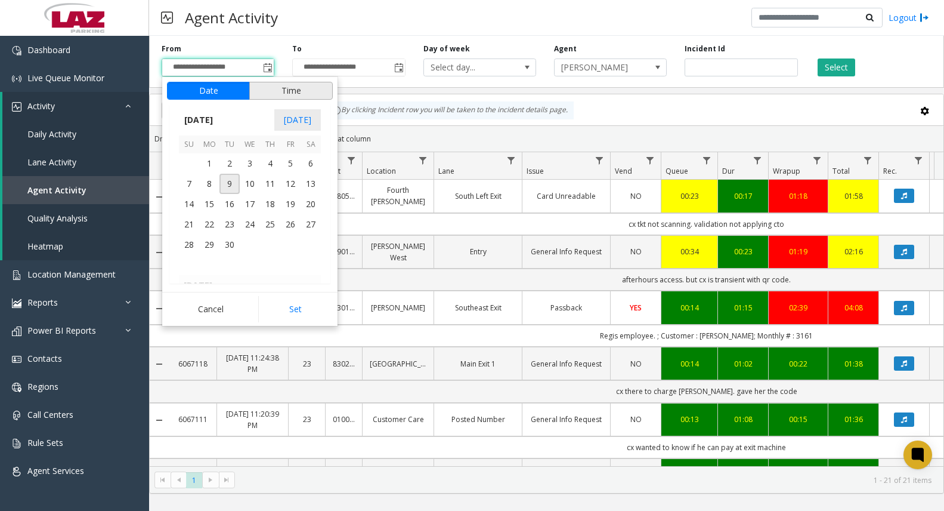
click at [288, 95] on button "Time" at bounding box center [291, 91] width 84 height 18
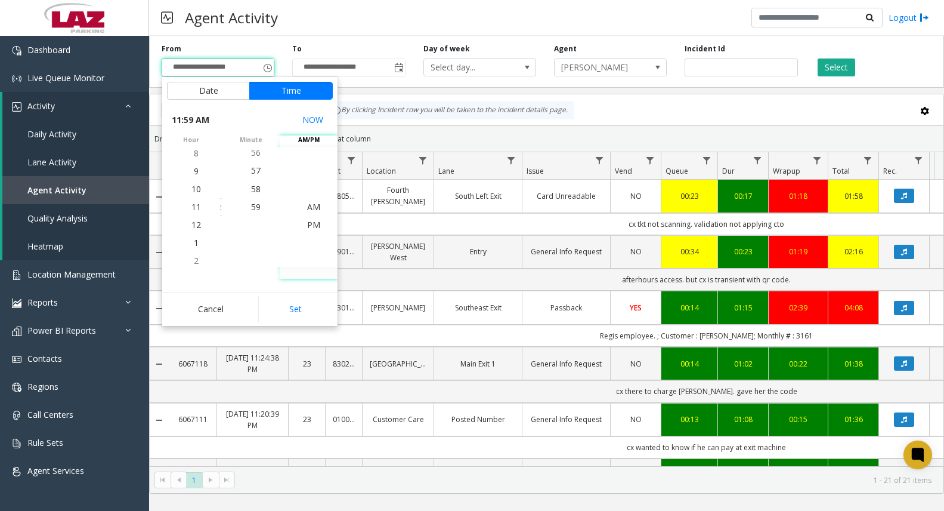
click at [630, 118] on div "Export to PDF Export to Excel By clicking Incident row you will be taken to the…" at bounding box center [547, 110] width 774 height 18
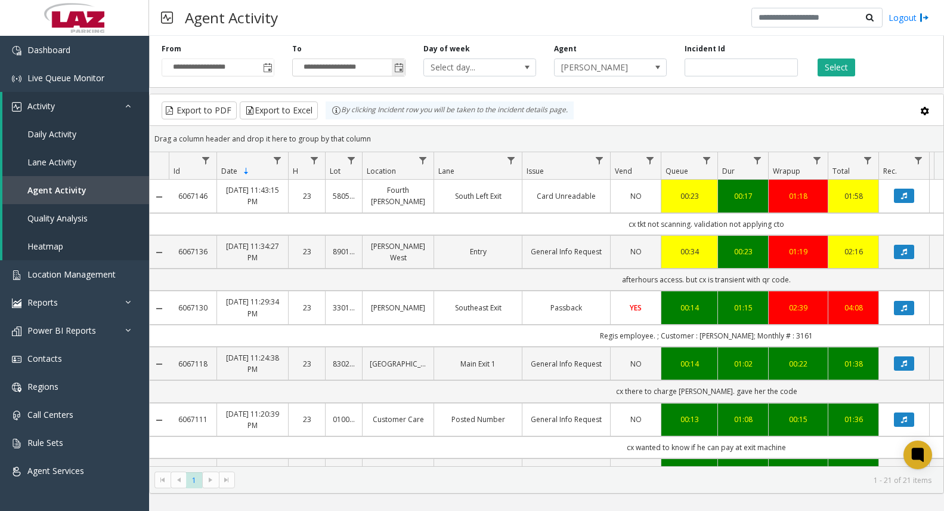
click at [394, 69] on span "Toggle popup" at bounding box center [399, 68] width 10 height 10
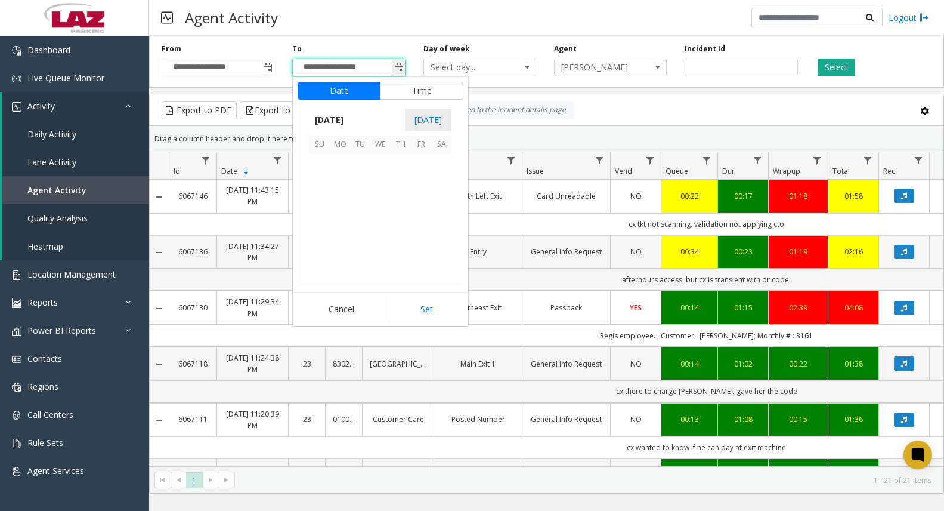
scroll to position [18, 0]
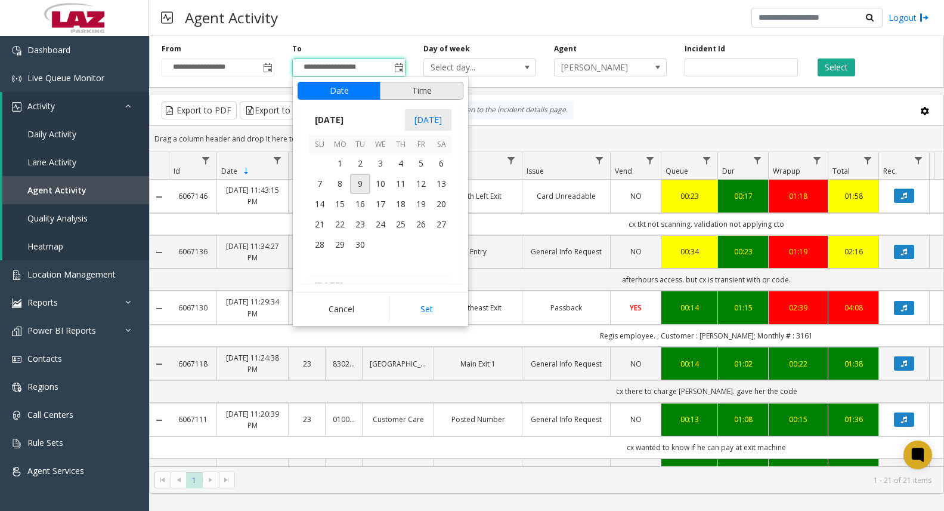
click at [426, 92] on button "Time" at bounding box center [422, 91] width 84 height 18
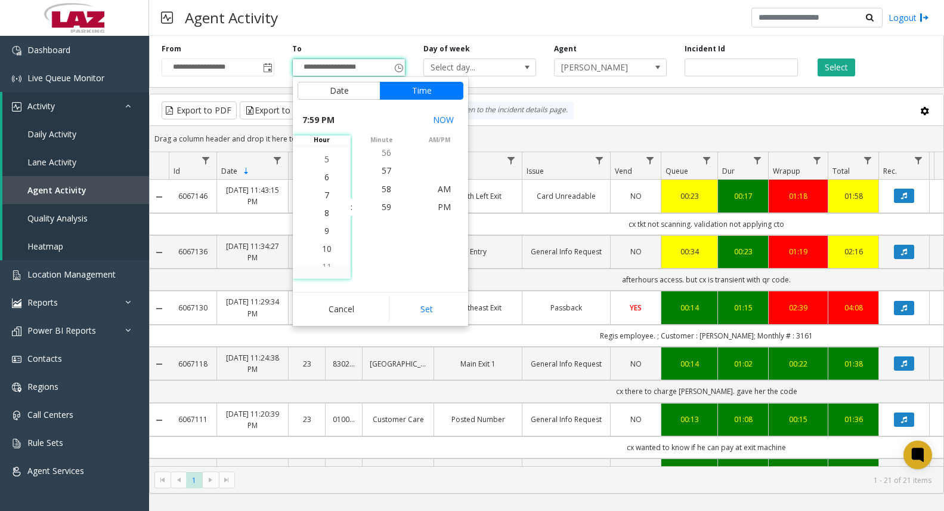
scroll to position [340, 0]
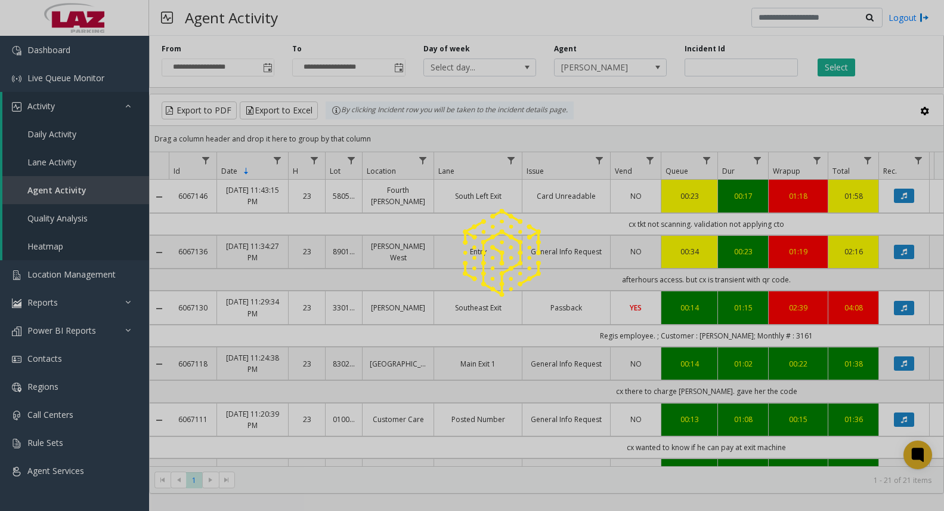
click at [419, 313] on div at bounding box center [472, 255] width 944 height 511
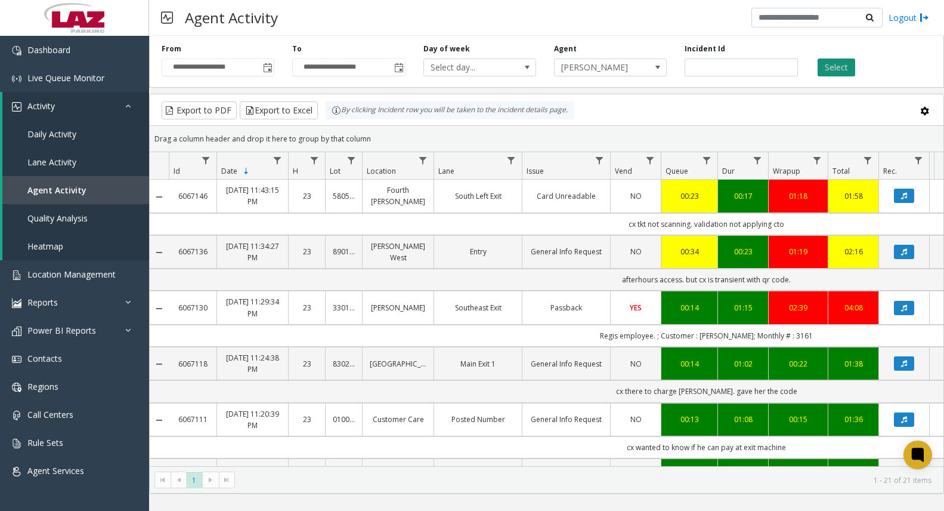
click at [835, 65] on button "Select" at bounding box center [837, 67] width 38 height 18
click at [265, 71] on span "Toggle popup" at bounding box center [268, 68] width 10 height 10
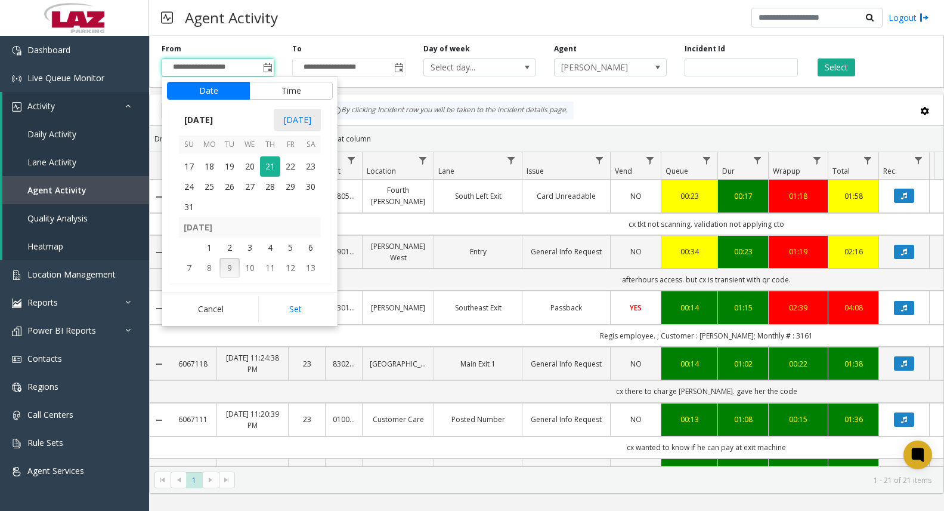
scroll to position [213960, 0]
click at [282, 88] on button "Time" at bounding box center [291, 91] width 84 height 18
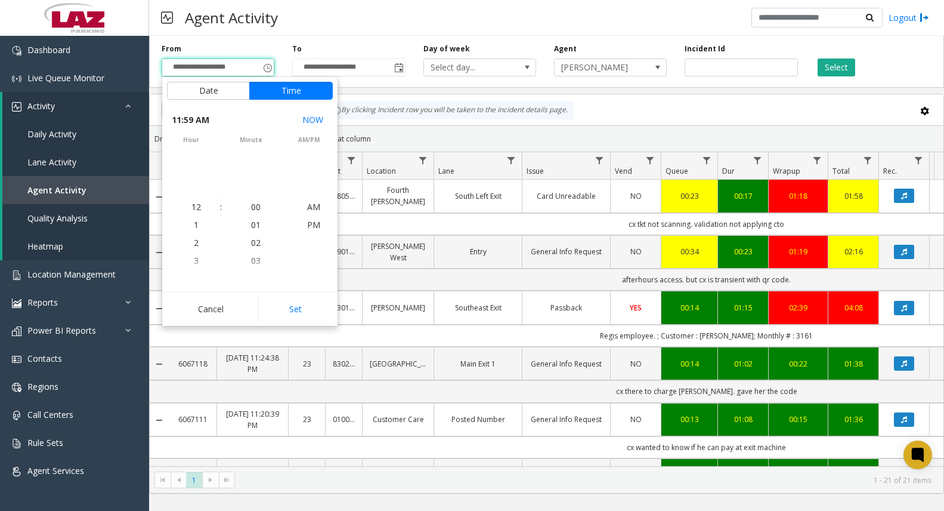
scroll to position [0, 0]
click at [193, 194] on li "10" at bounding box center [196, 189] width 42 height 18
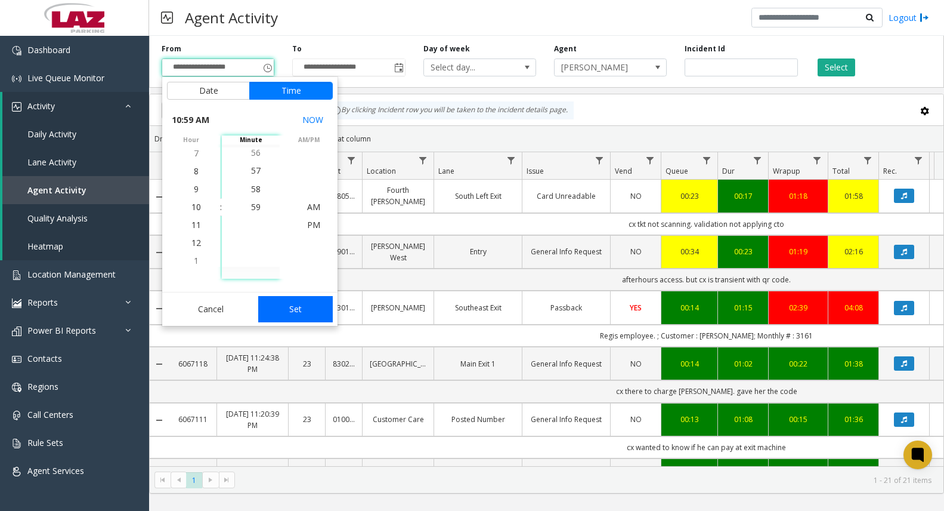
click at [293, 301] on button "Set" at bounding box center [295, 309] width 75 height 26
type input "**********"
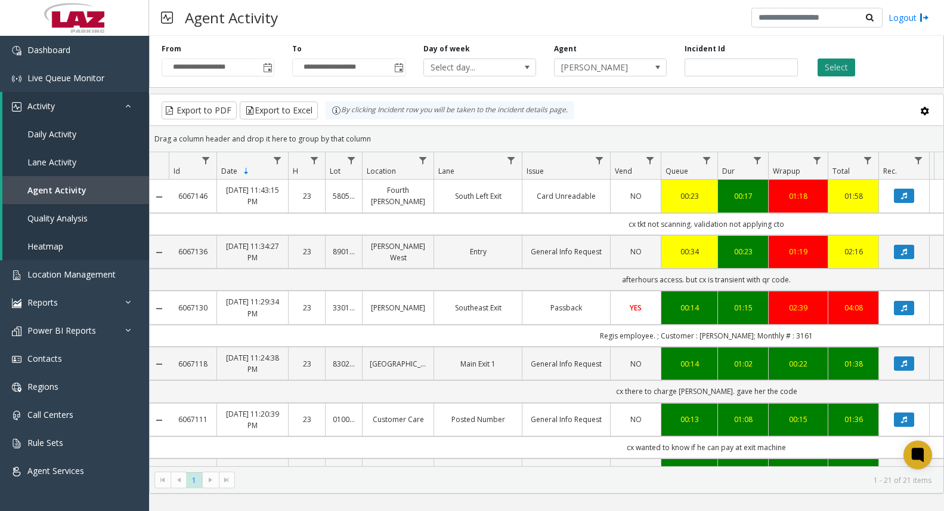
click at [847, 64] on button "Select" at bounding box center [837, 67] width 38 height 18
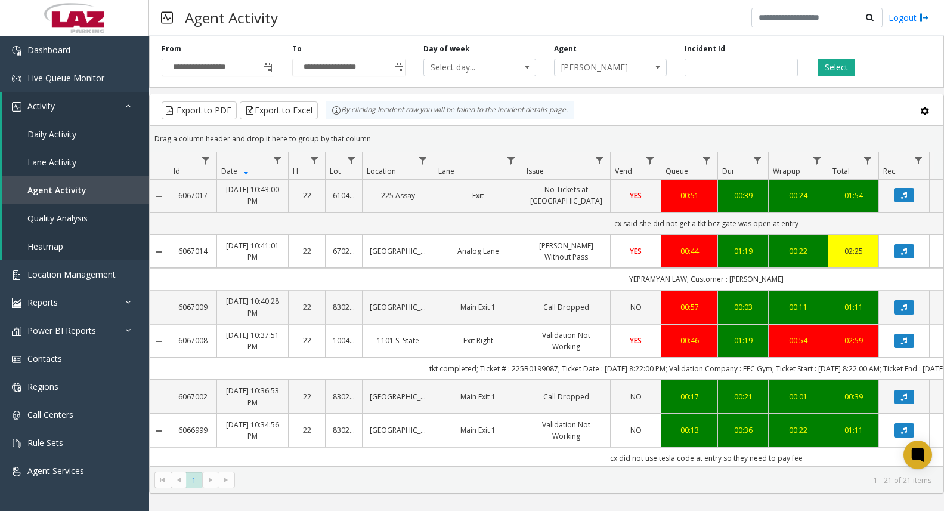
scroll to position [805, 0]
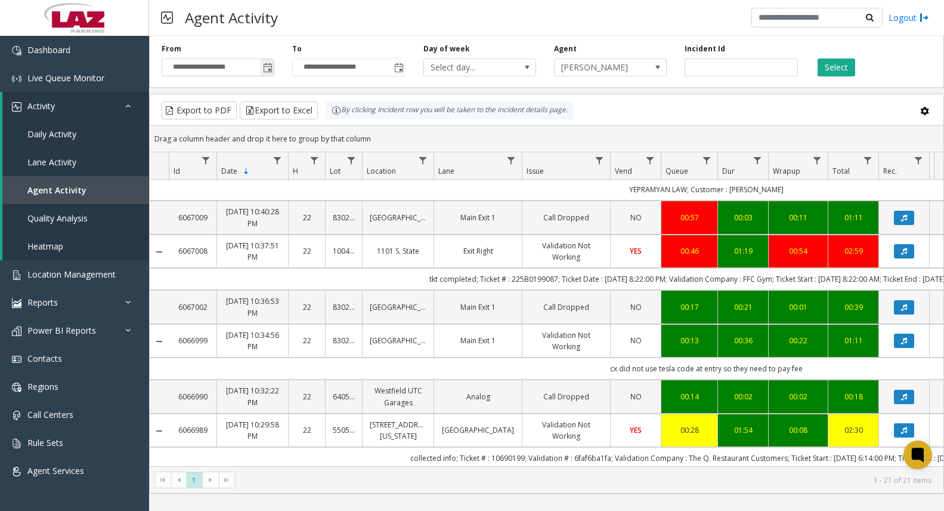
click at [265, 71] on span "Toggle popup" at bounding box center [268, 68] width 10 height 10
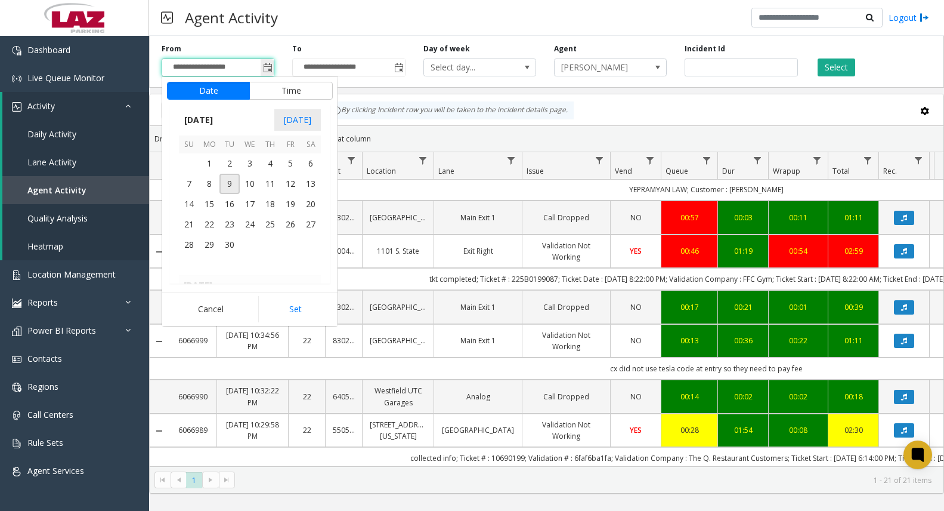
scroll to position [1056, 0]
click at [293, 92] on button "Time" at bounding box center [291, 91] width 84 height 18
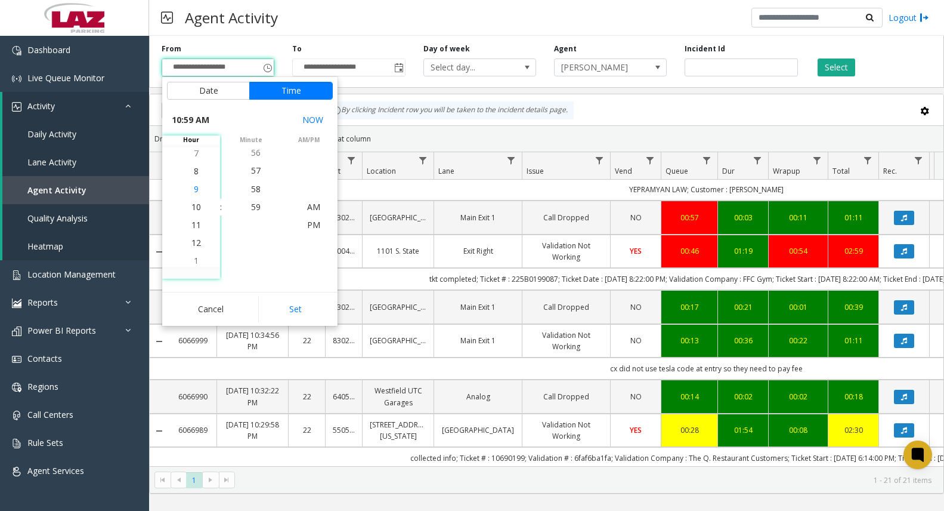
click at [195, 186] on li "9" at bounding box center [196, 189] width 42 height 18
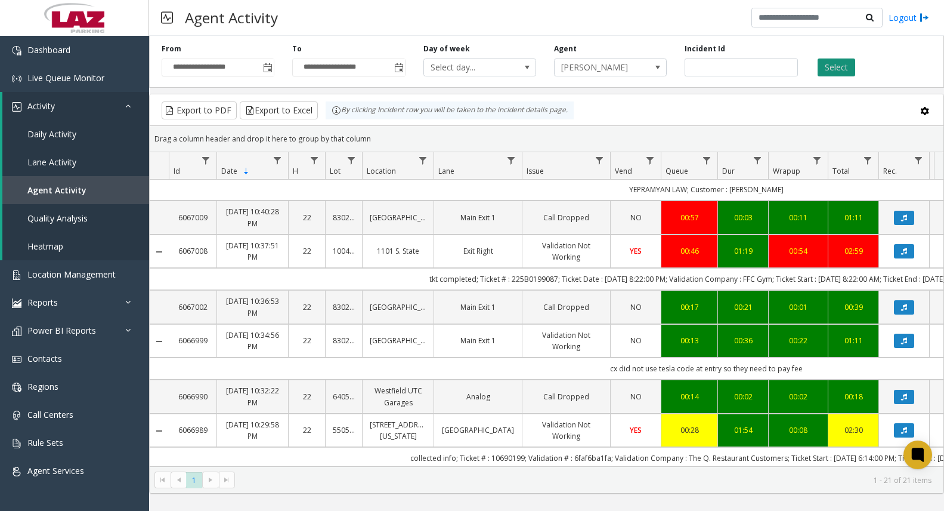
click at [834, 73] on button "Select" at bounding box center [837, 67] width 38 height 18
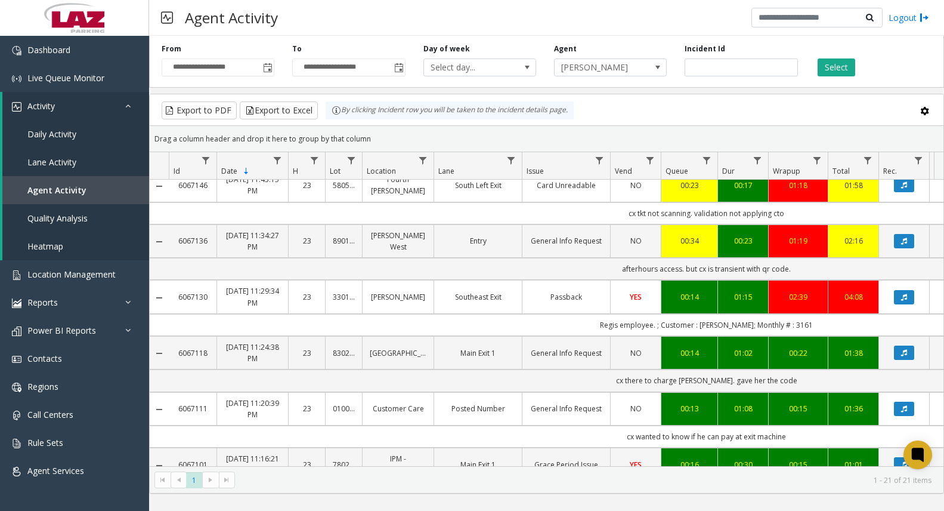
scroll to position [0, 0]
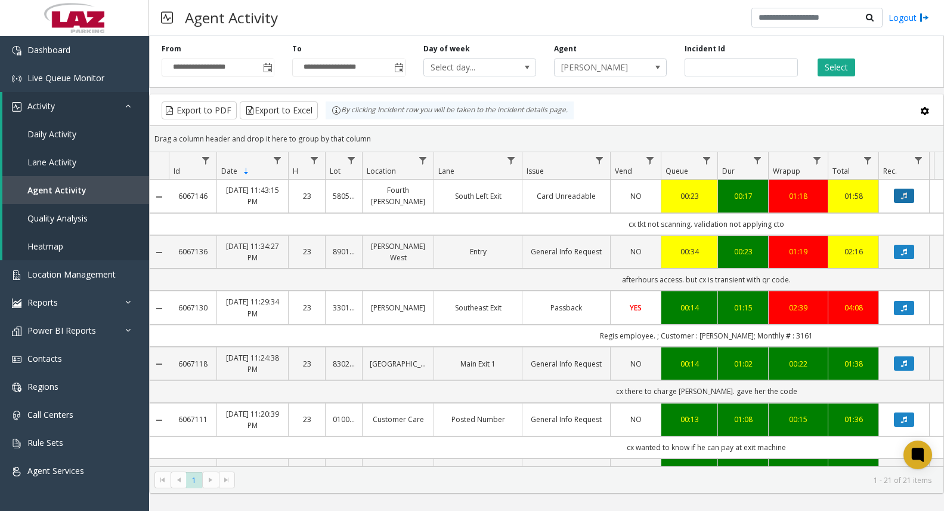
click at [898, 196] on button "Data table" at bounding box center [904, 195] width 20 height 14
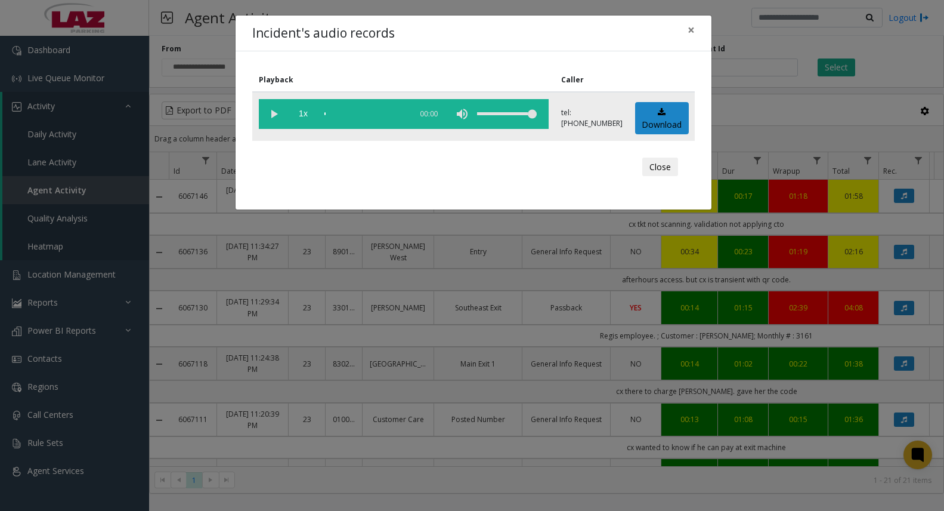
click at [272, 112] on vg-play-pause at bounding box center [274, 114] width 30 height 30
click at [342, 113] on div "scrub bar" at bounding box center [364, 114] width 81 height 30
click at [352, 113] on div "scrub bar" at bounding box center [364, 114] width 81 height 30
click at [366, 113] on div "scrub bar" at bounding box center [364, 114] width 81 height 30
click at [378, 113] on div "scrub bar" at bounding box center [364, 114] width 81 height 30
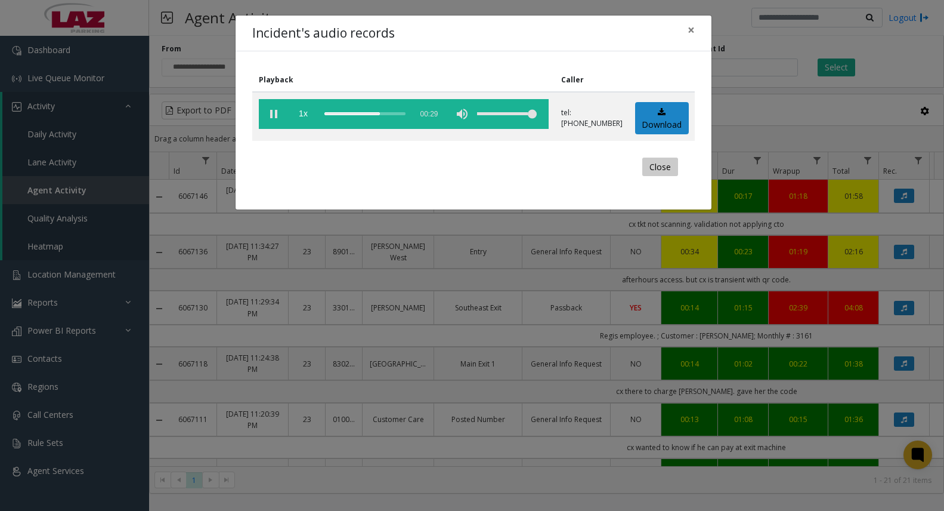
click at [670, 161] on button "Close" at bounding box center [660, 166] width 36 height 19
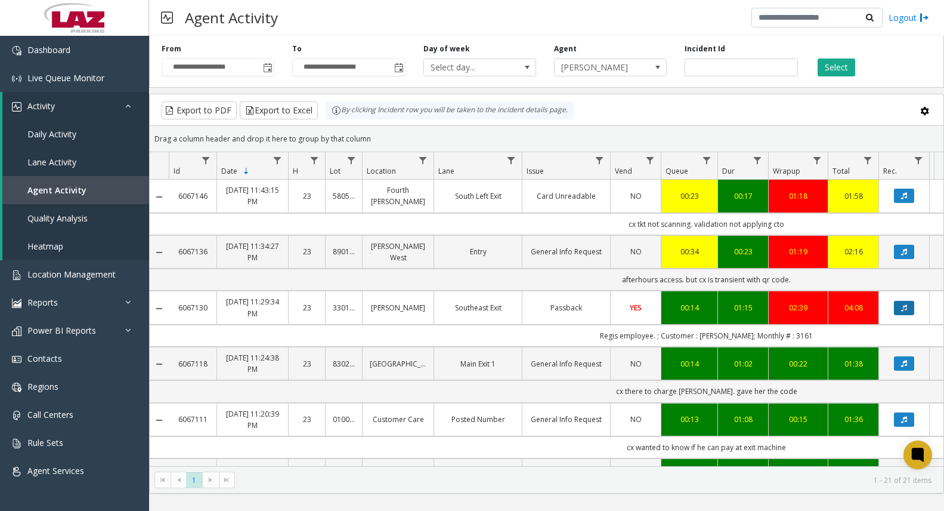
click at [901, 307] on icon "Data table" at bounding box center [904, 307] width 6 height 7
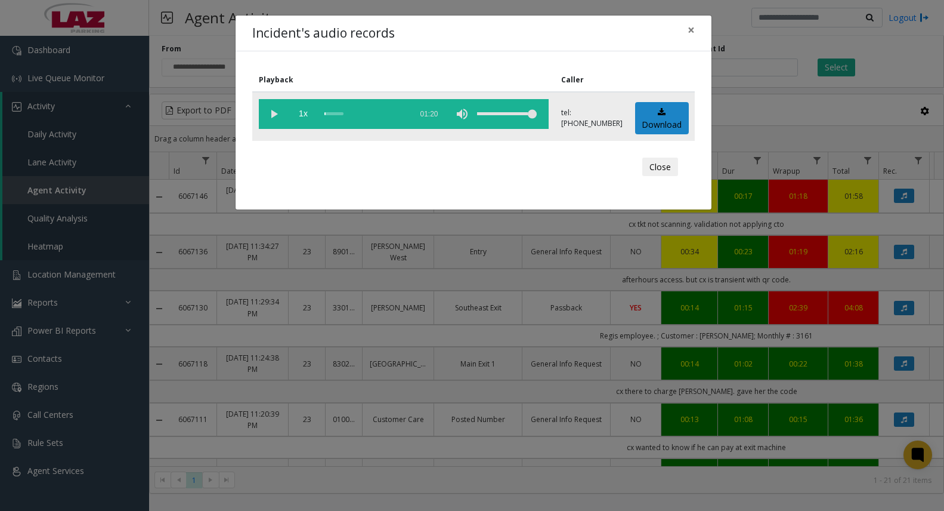
click at [277, 116] on vg-play-pause at bounding box center [274, 114] width 30 height 30
click at [339, 115] on div "scrub bar" at bounding box center [364, 114] width 81 height 30
click at [647, 164] on button "Close" at bounding box center [660, 166] width 36 height 19
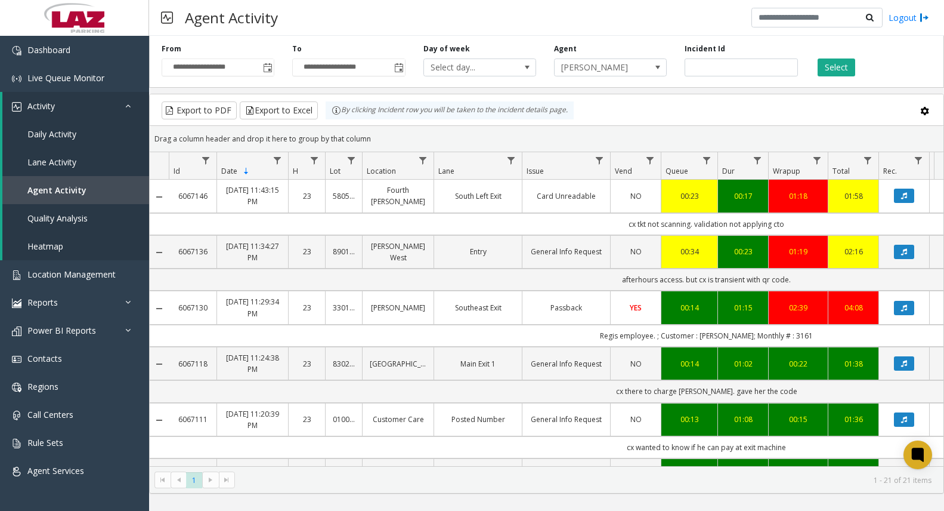
click at [482, 317] on td "Southeast Exit" at bounding box center [478, 306] width 88 height 33
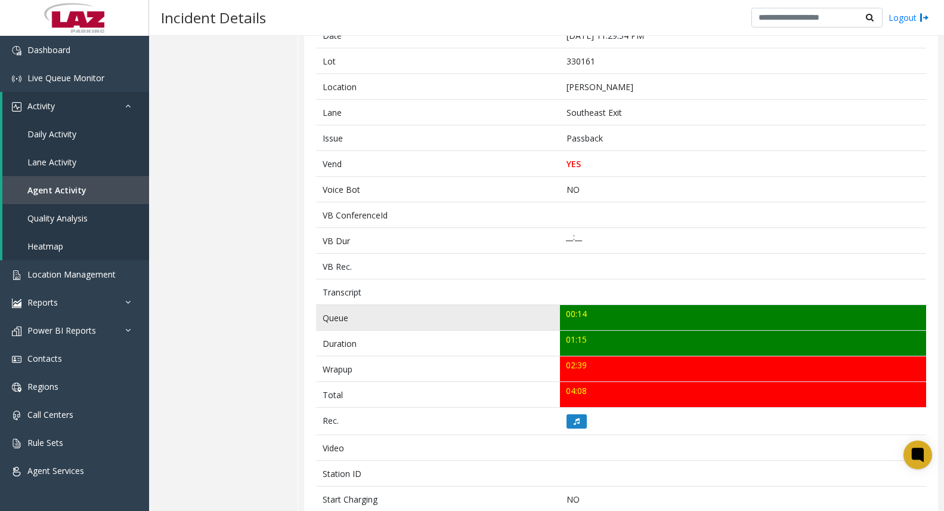
scroll to position [179, 0]
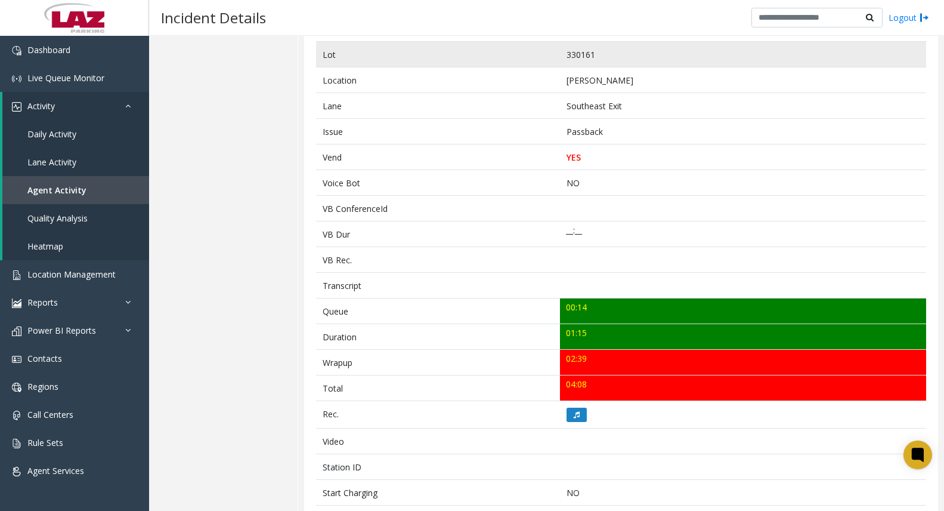
click at [583, 50] on td "330161" at bounding box center [743, 55] width 366 height 26
copy td "330161"
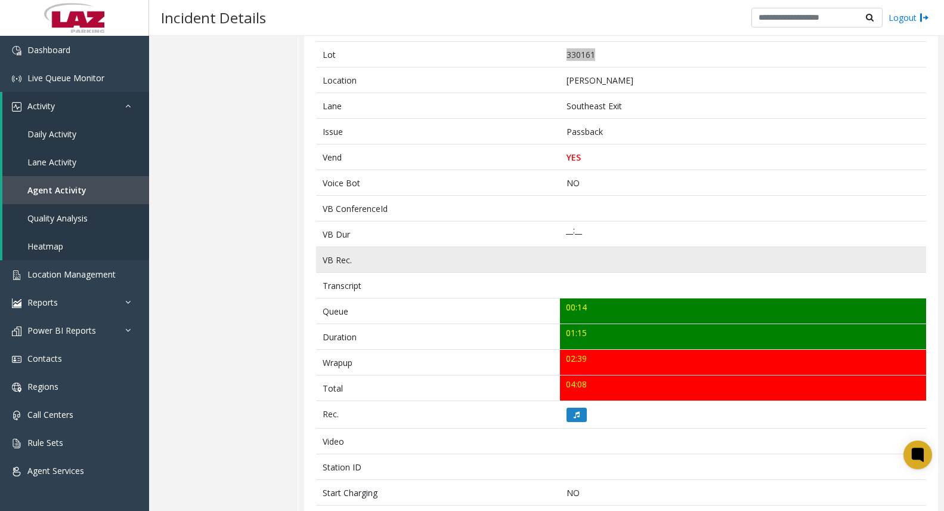
scroll to position [119, 0]
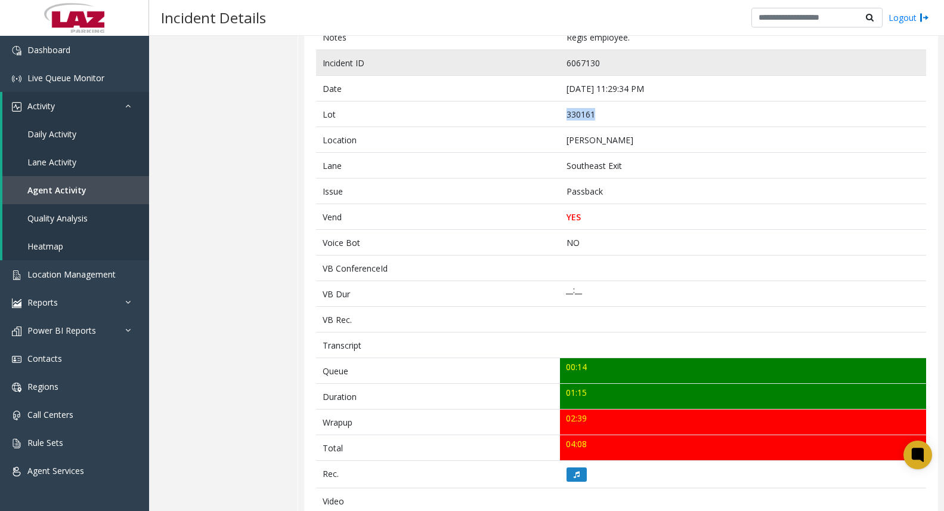
click at [571, 63] on td "6067130" at bounding box center [743, 63] width 366 height 26
drag, startPoint x: 571, startPoint y: 63, endPoint x: 578, endPoint y: 61, distance: 7.0
copy td "6067130"
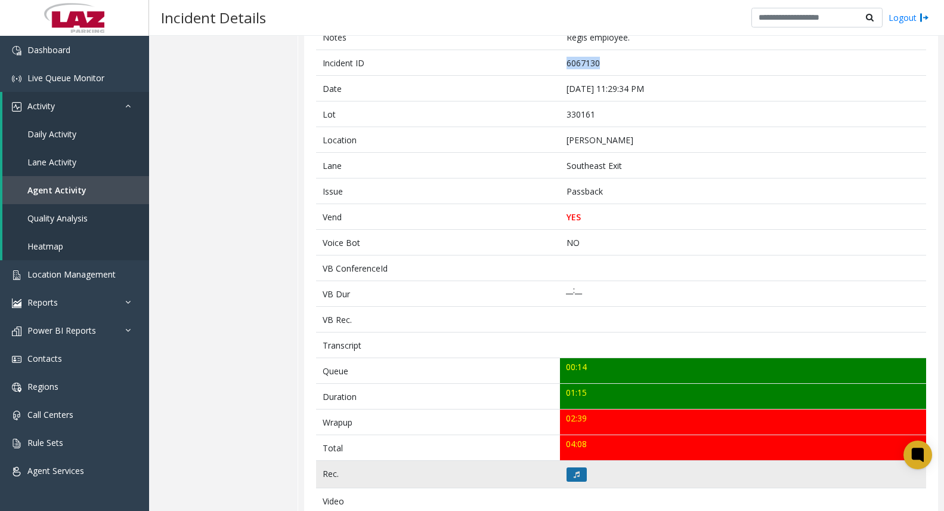
click at [578, 470] on button at bounding box center [577, 474] width 20 height 14
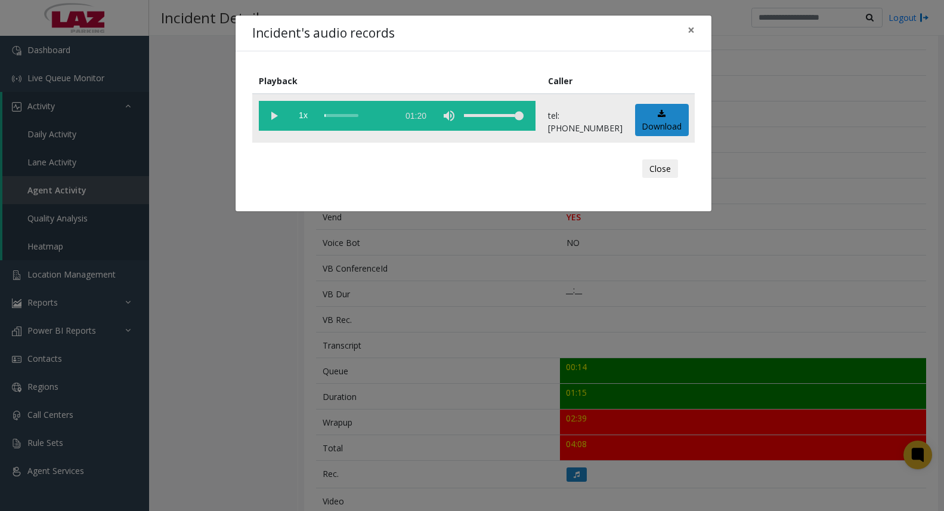
click at [275, 118] on vg-play-pause at bounding box center [274, 116] width 30 height 30
click at [348, 115] on div "scrub bar" at bounding box center [358, 116] width 68 height 30
click at [344, 113] on div "scrub bar" at bounding box center [358, 116] width 68 height 30
click at [335, 115] on div "scrub bar" at bounding box center [358, 116] width 68 height 30
click at [274, 116] on vg-play-pause at bounding box center [274, 116] width 30 height 30
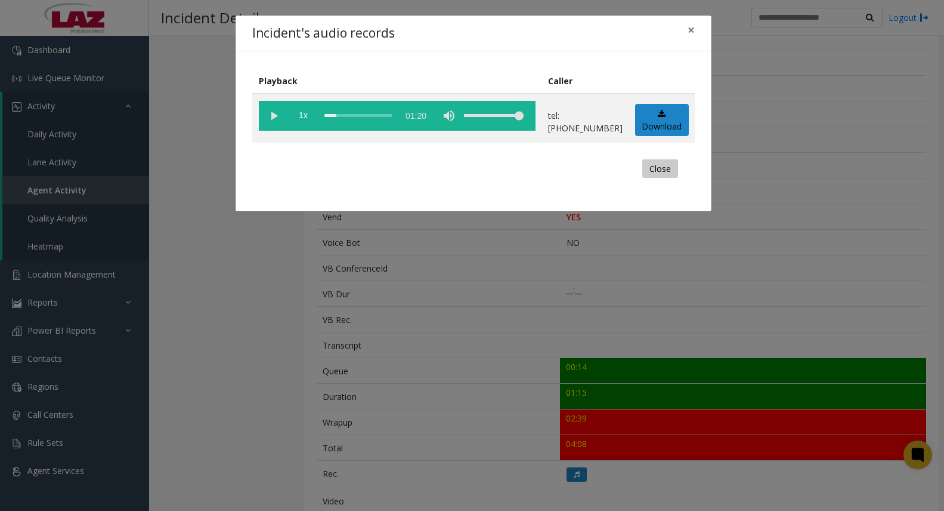
click at [645, 162] on button "Close" at bounding box center [660, 168] width 36 height 19
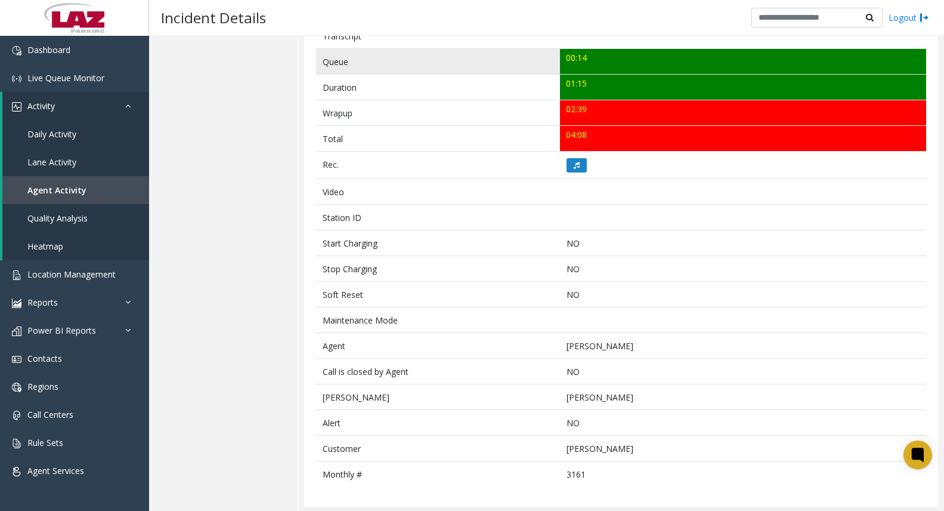
scroll to position [430, 0]
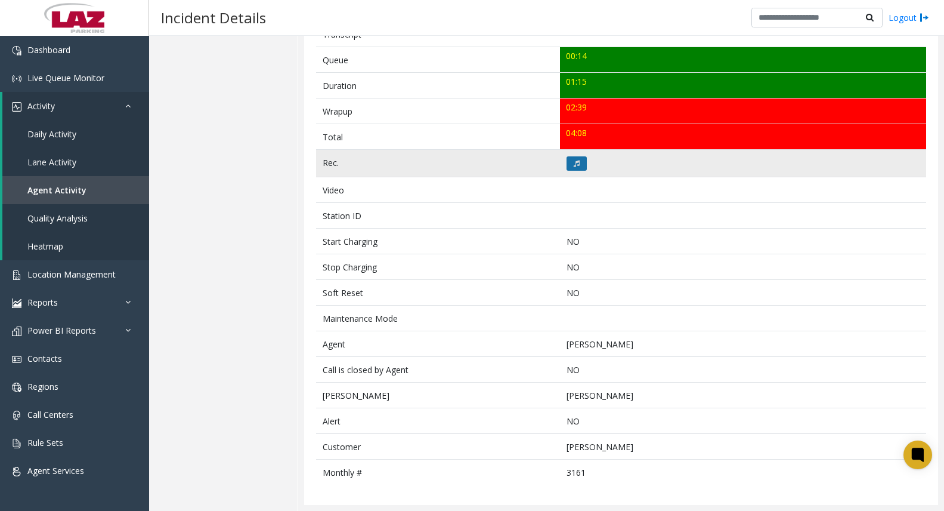
click at [580, 165] on button at bounding box center [577, 163] width 20 height 14
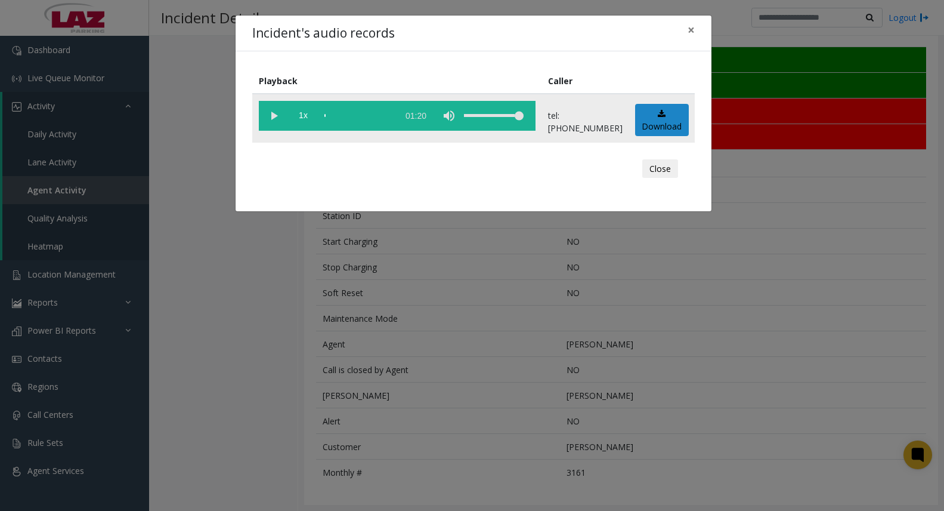
click at [276, 112] on vg-play-pause at bounding box center [274, 116] width 30 height 30
click at [332, 114] on div "scrub bar" at bounding box center [358, 116] width 68 height 30
click at [348, 116] on div "scrub bar" at bounding box center [358, 116] width 68 height 30
click at [342, 116] on div "scrub bar" at bounding box center [358, 116] width 68 height 30
click at [272, 118] on vg-play-pause at bounding box center [274, 116] width 30 height 30
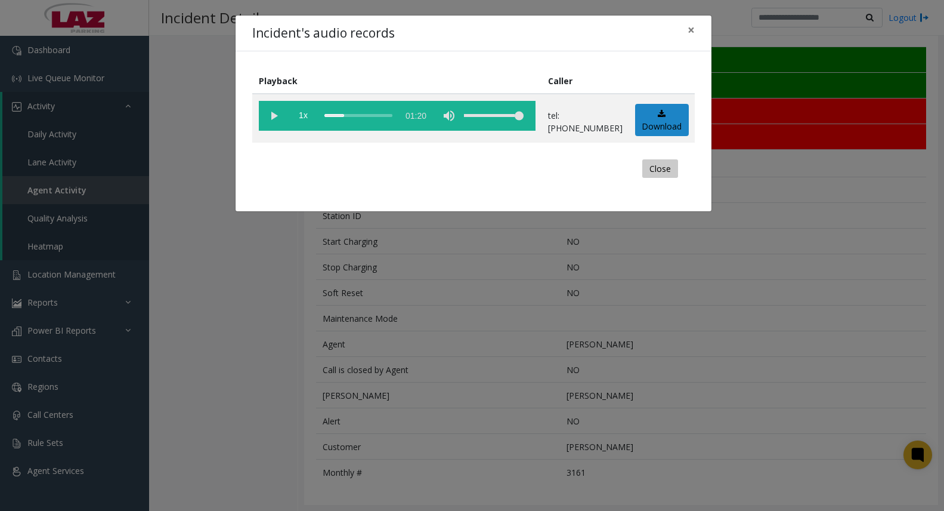
click at [647, 169] on button "Close" at bounding box center [660, 168] width 36 height 19
